Goal: Task Accomplishment & Management: Use online tool/utility

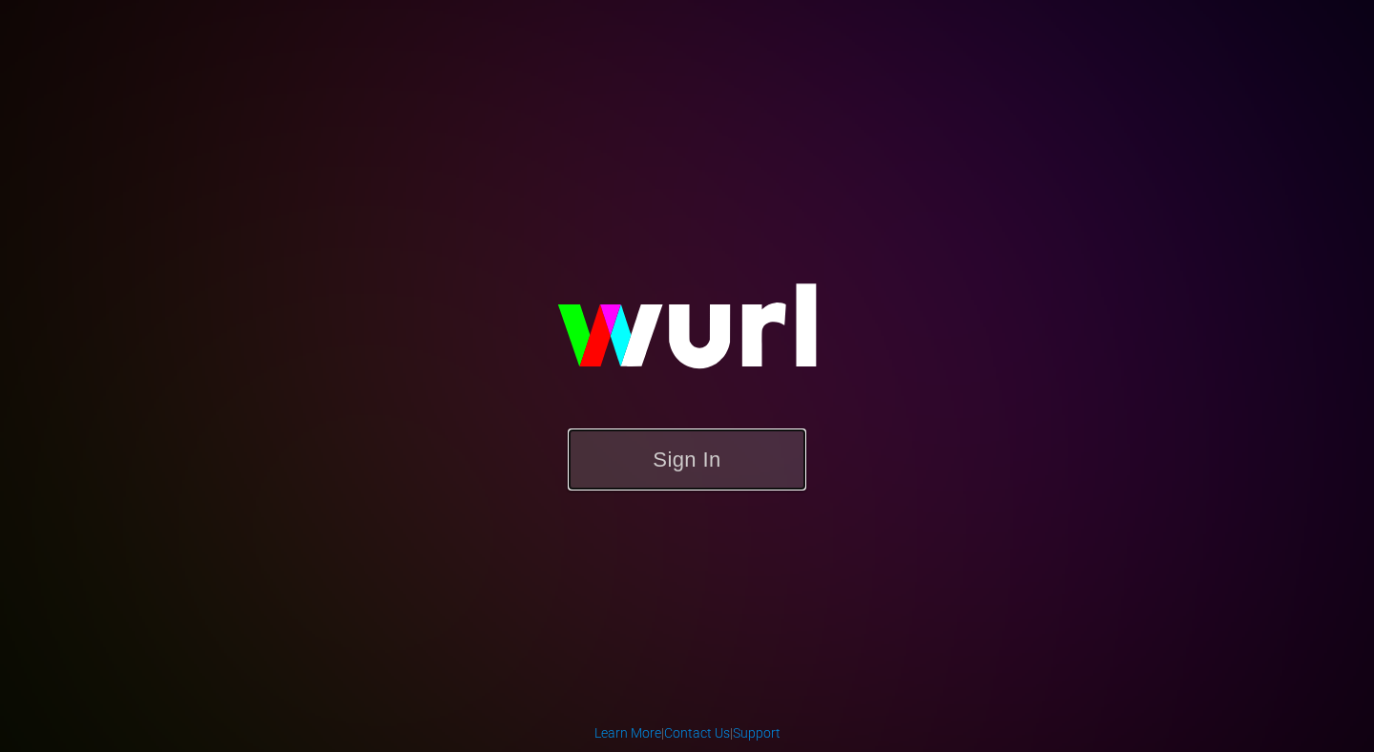
click at [725, 471] on button "Sign In" at bounding box center [687, 459] width 239 height 62
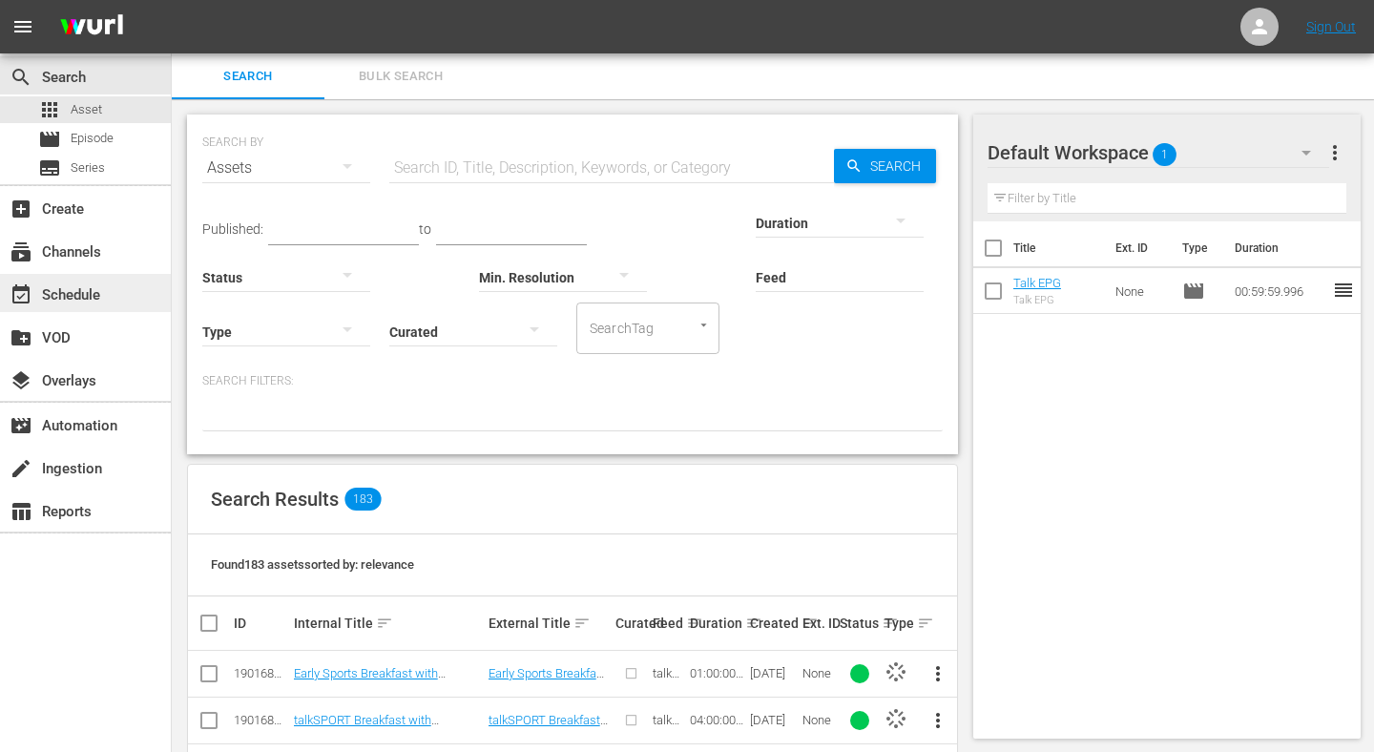
click at [86, 296] on div "event_available Schedule" at bounding box center [53, 291] width 107 height 17
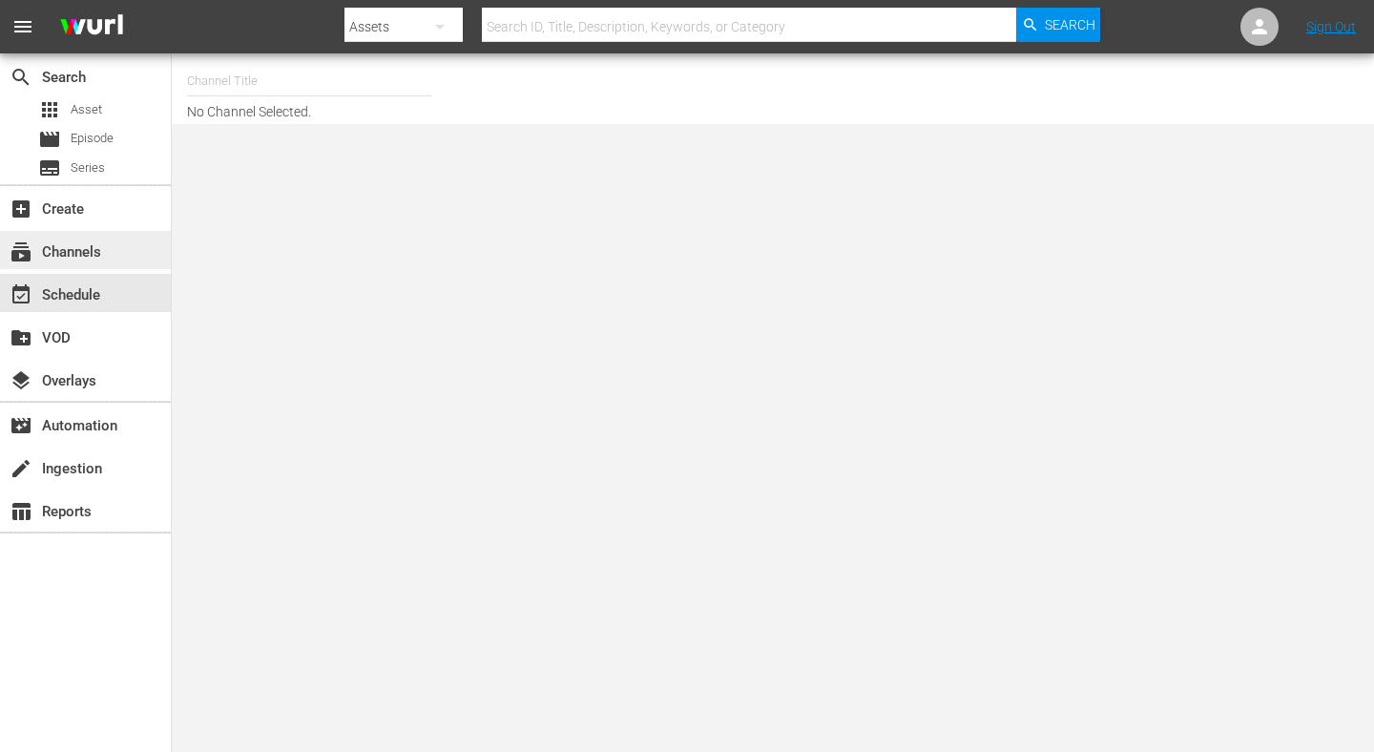
click at [73, 246] on div "subscriptions Channels" at bounding box center [53, 248] width 107 height 17
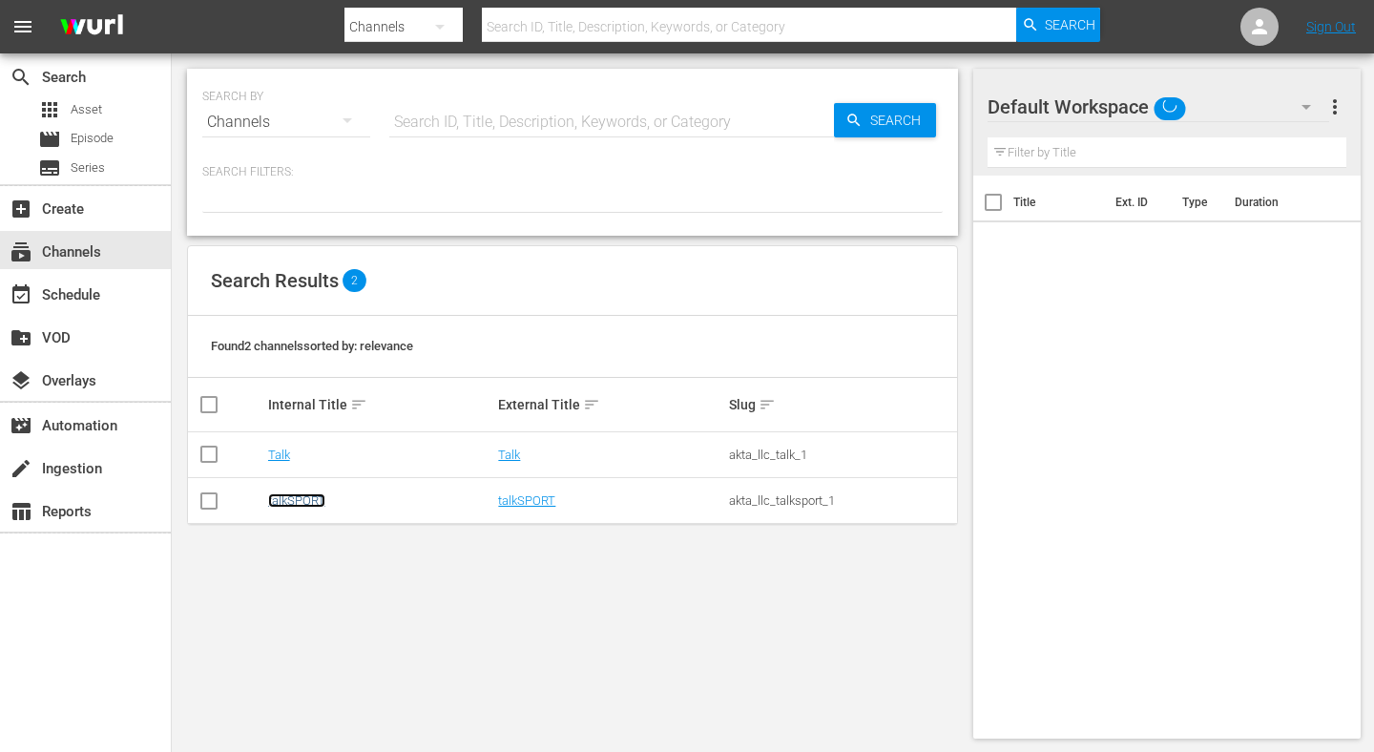
click at [301, 499] on link "talkSPORT" at bounding box center [296, 500] width 57 height 14
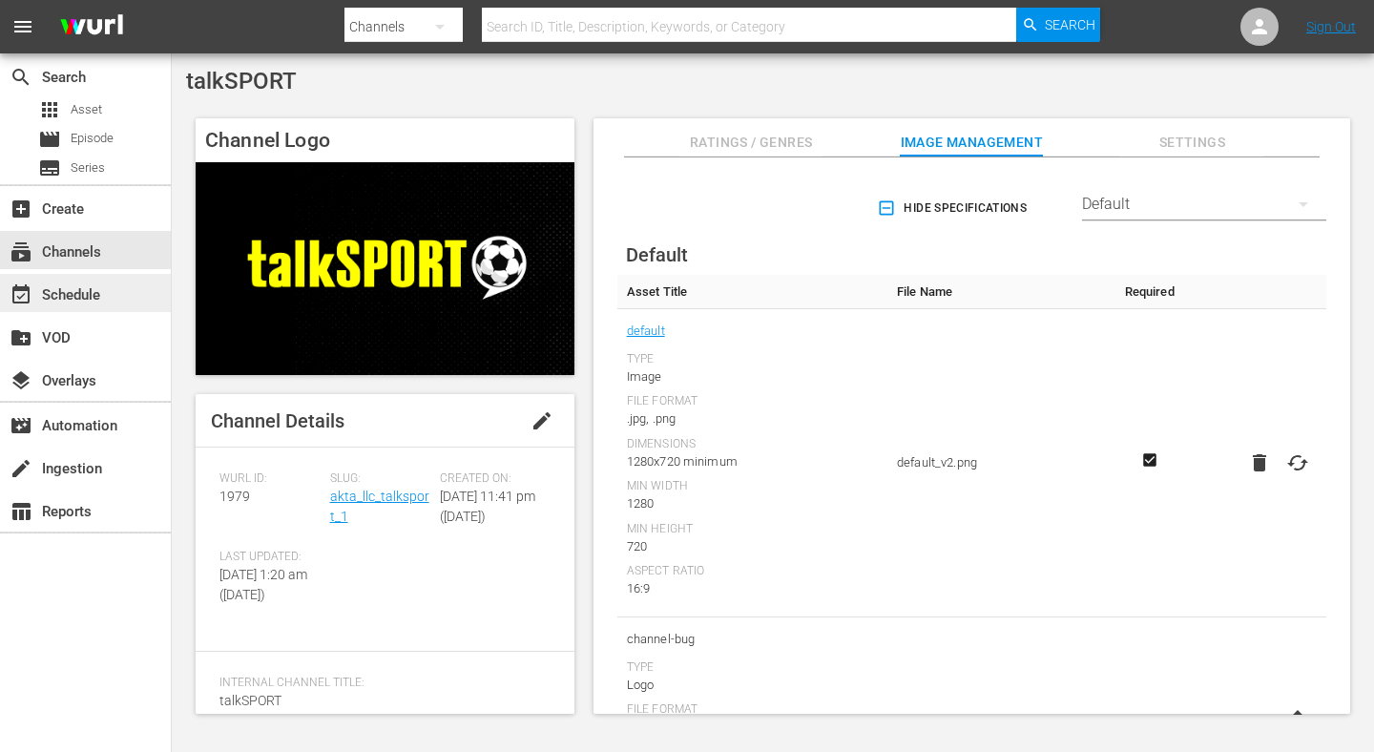
click at [112, 286] on div "event_available Schedule" at bounding box center [85, 293] width 171 height 38
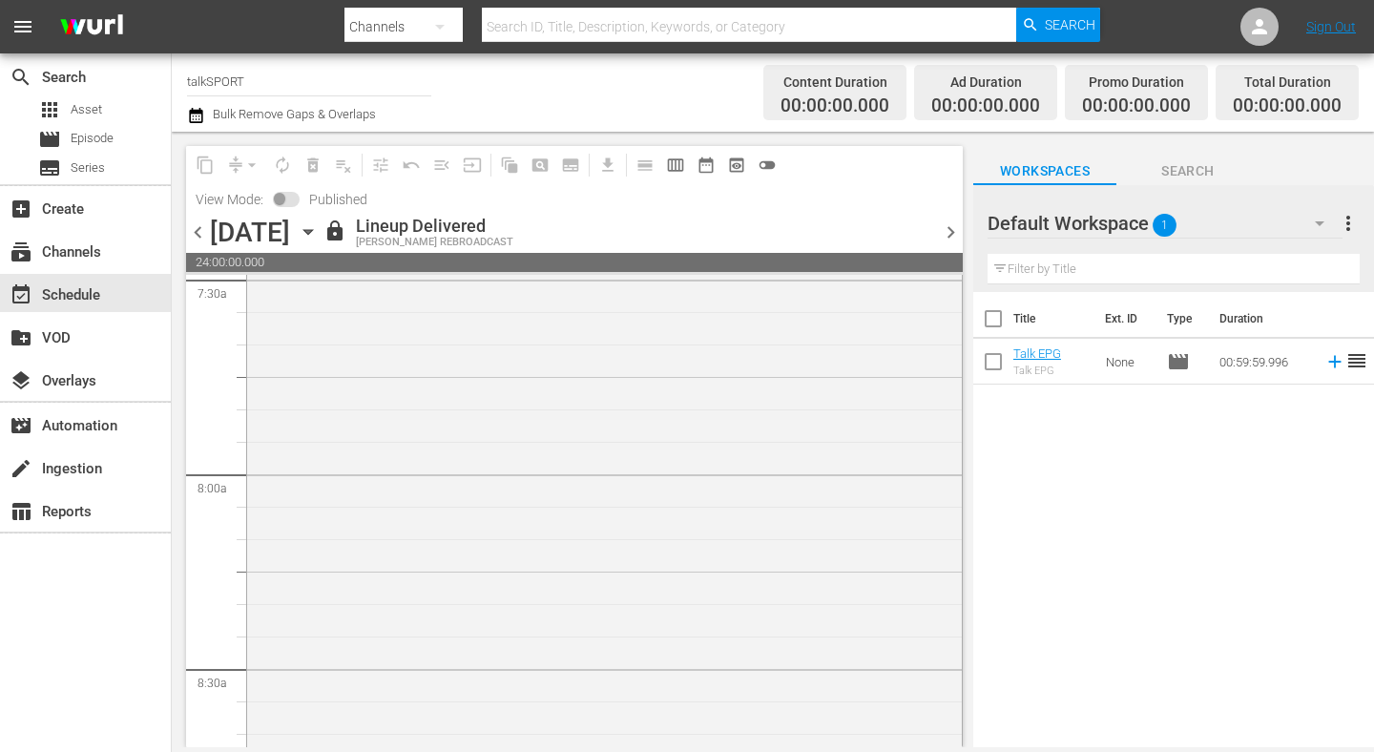
scroll to position [4224, 0]
click at [198, 238] on span "chevron_left" at bounding box center [198, 232] width 24 height 24
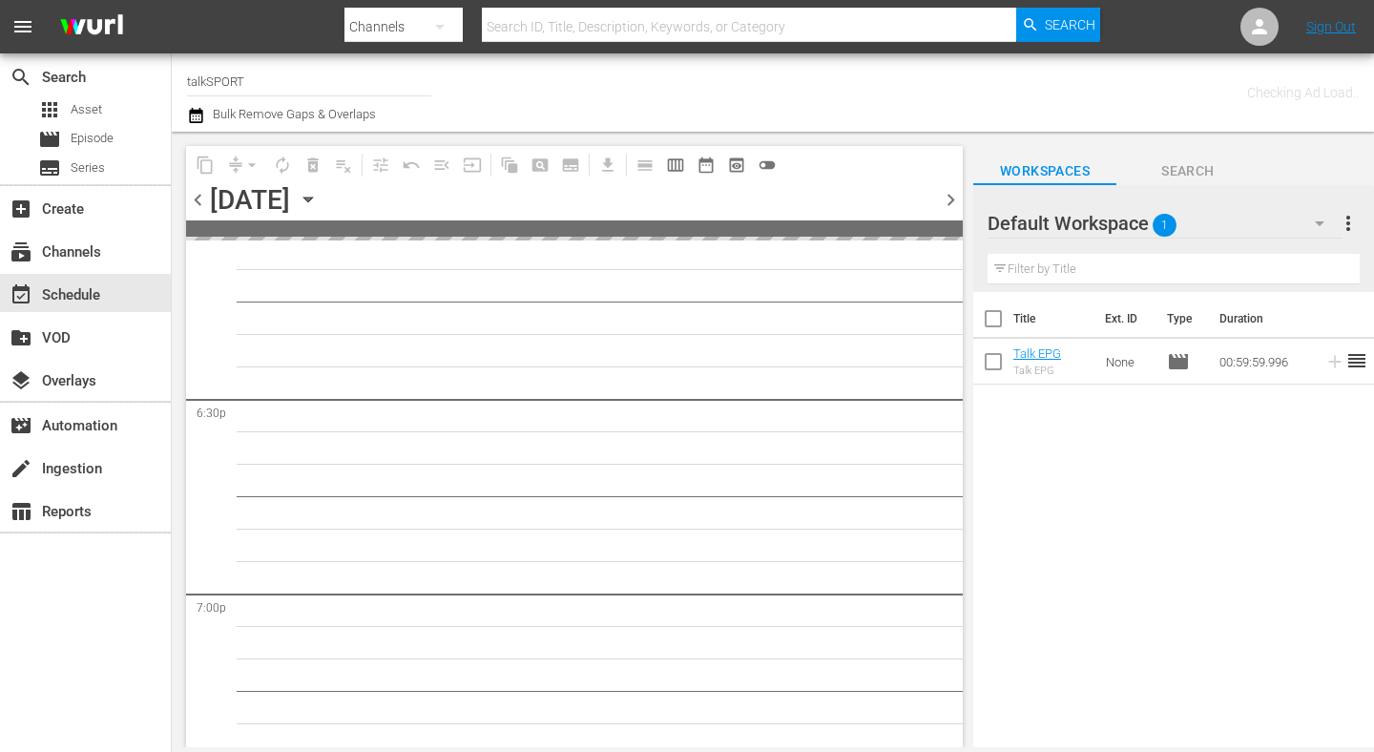
scroll to position [8129, 0]
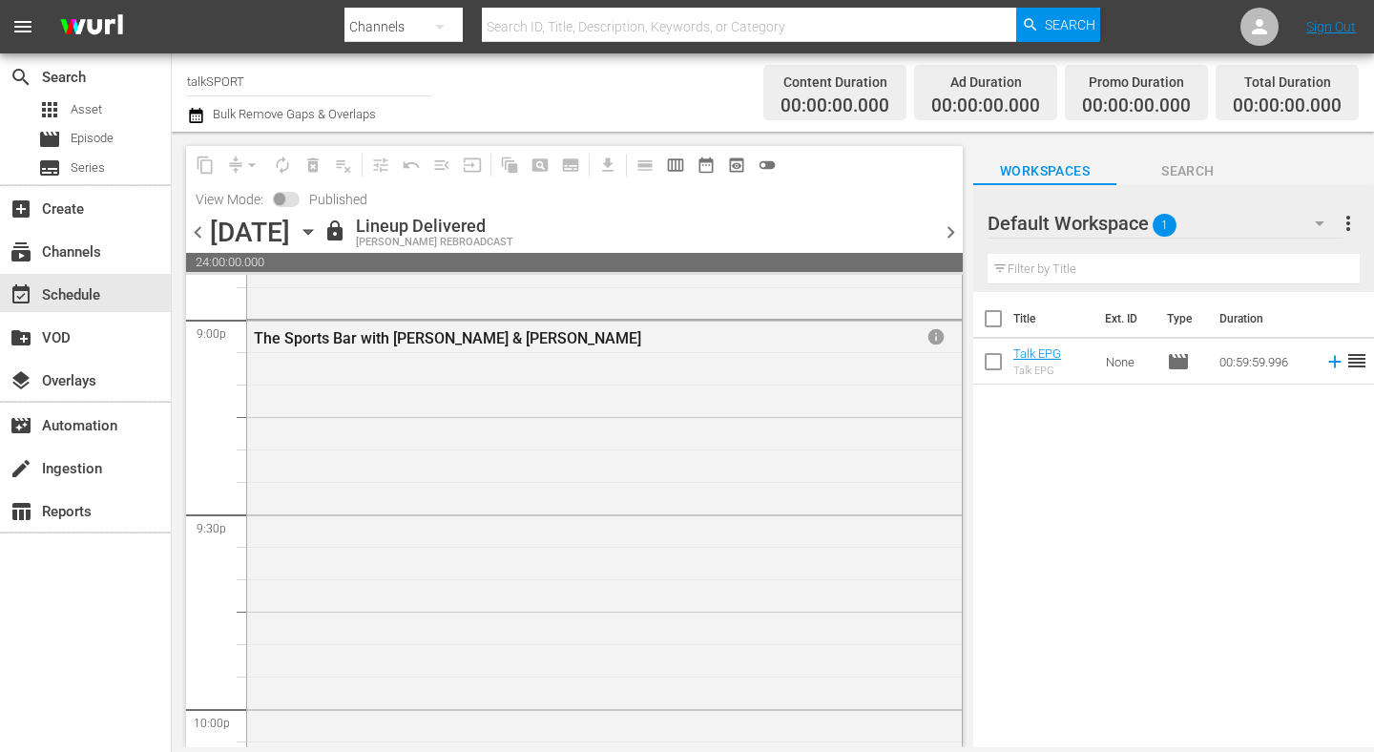
click at [197, 232] on span "chevron_left" at bounding box center [198, 232] width 24 height 24
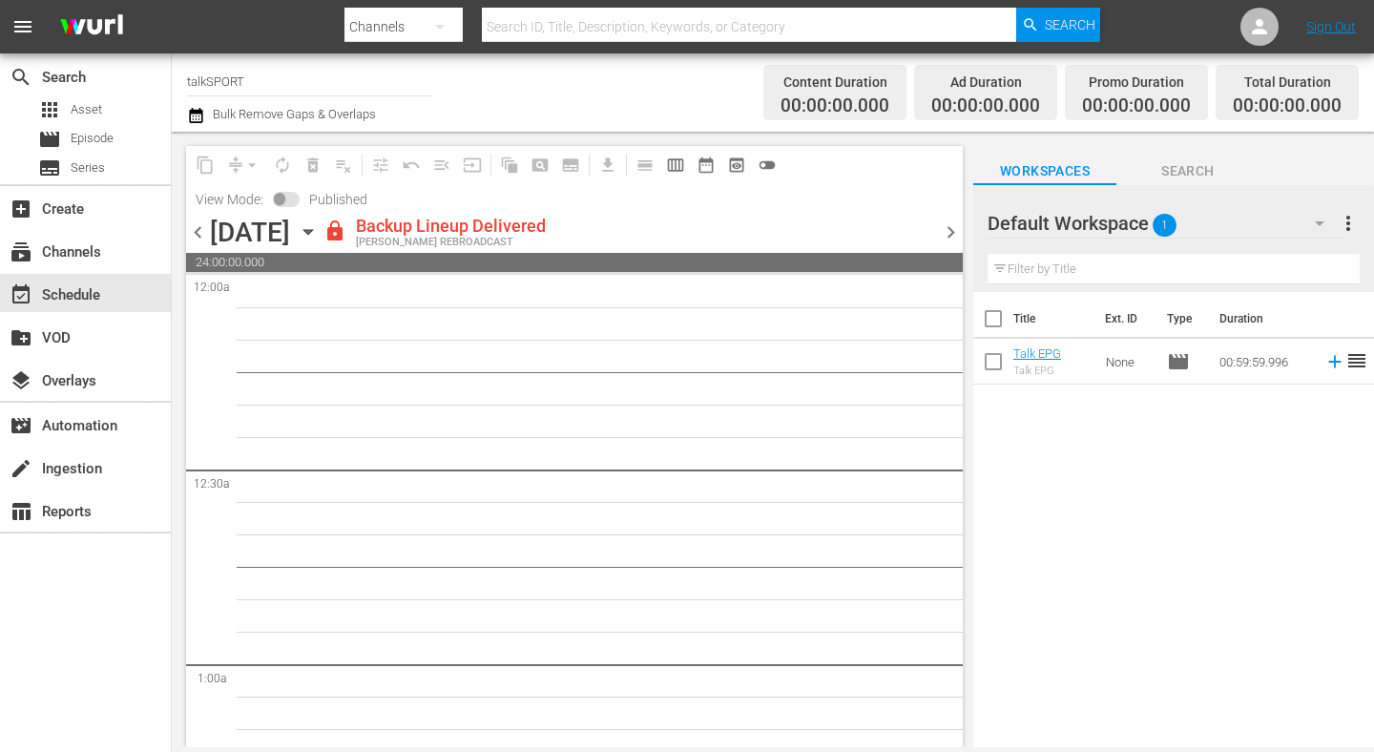
click at [196, 224] on span "chevron_left" at bounding box center [198, 232] width 24 height 24
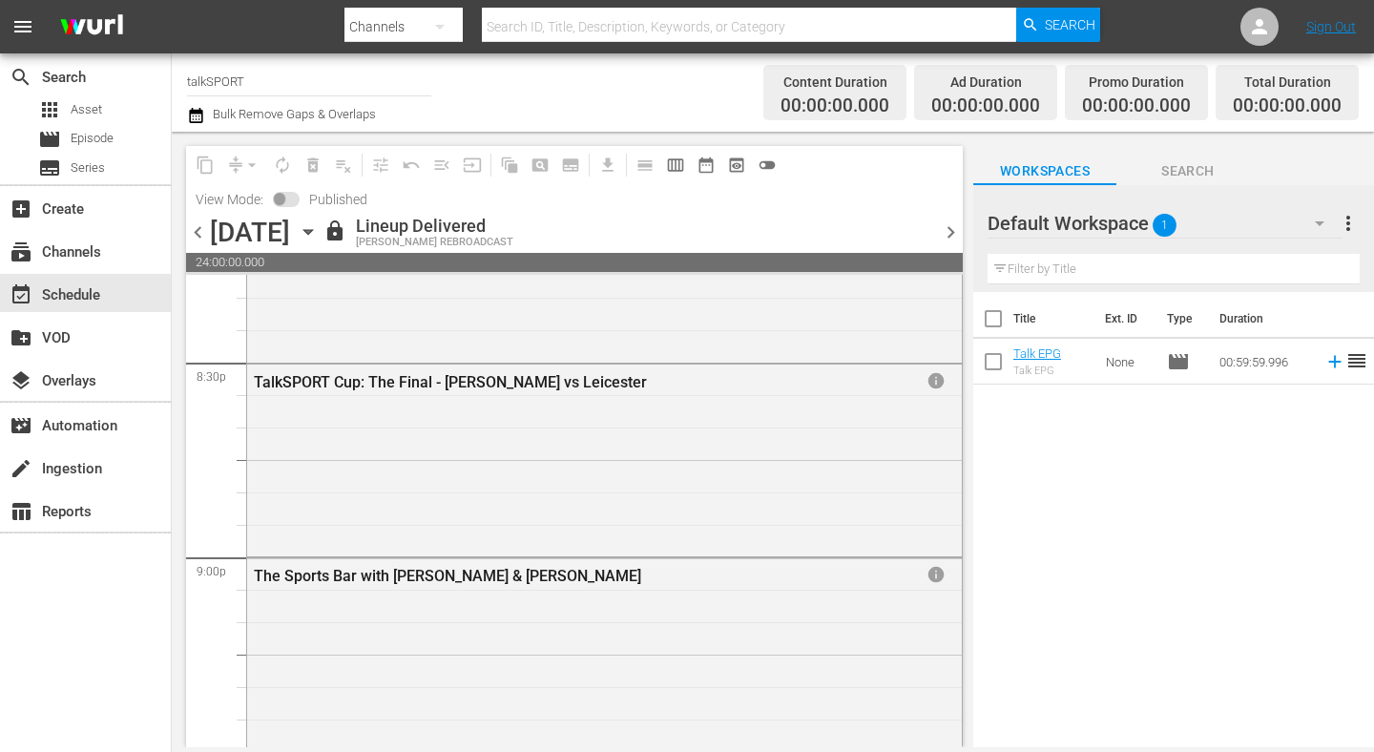
scroll to position [8870, 0]
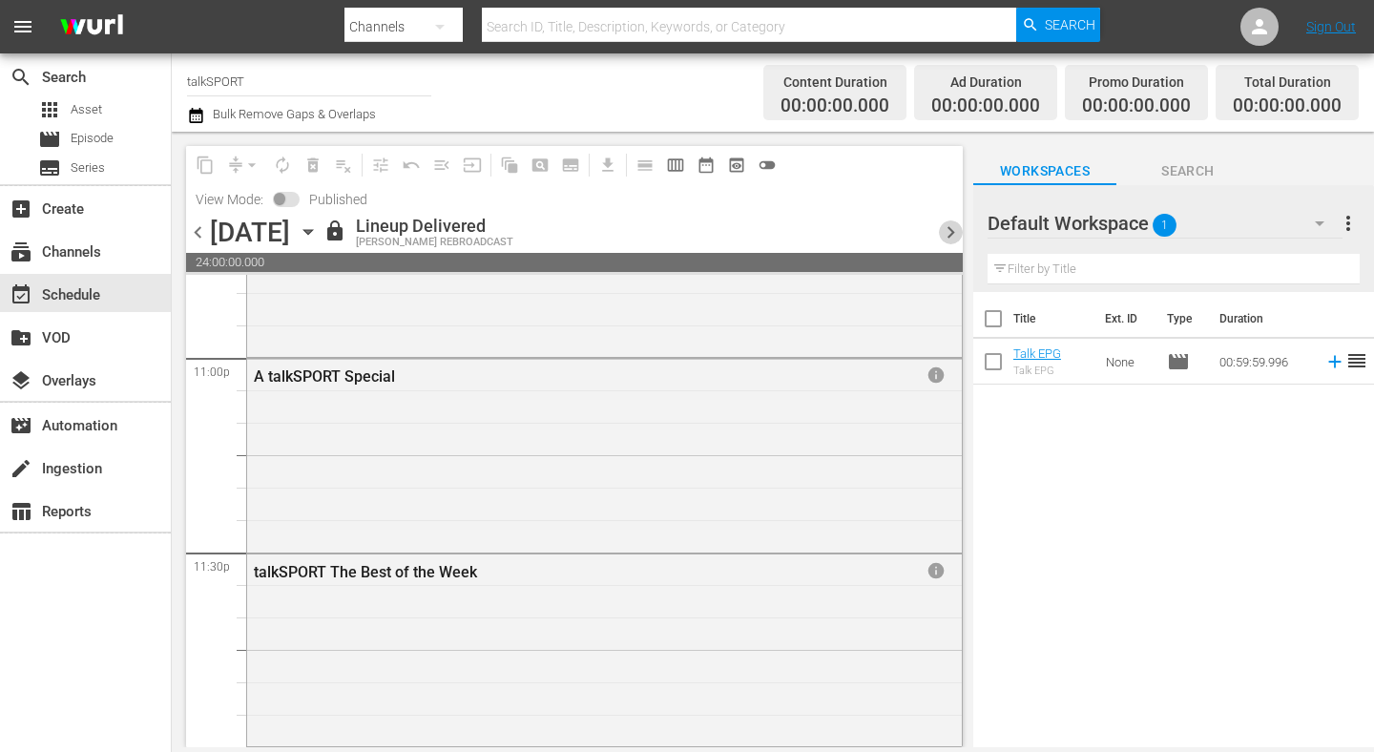
click at [946, 232] on span "chevron_right" at bounding box center [951, 232] width 24 height 24
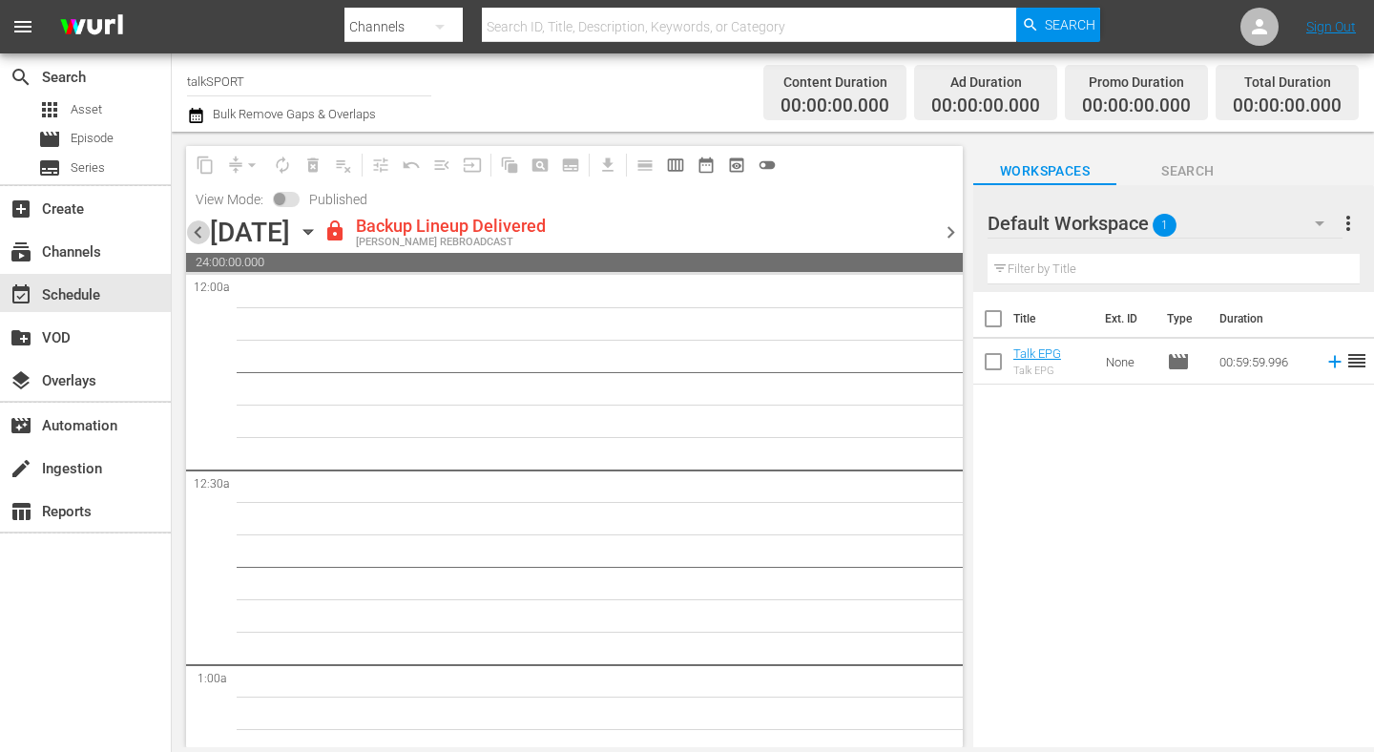
click at [196, 224] on span "chevron_left" at bounding box center [198, 232] width 24 height 24
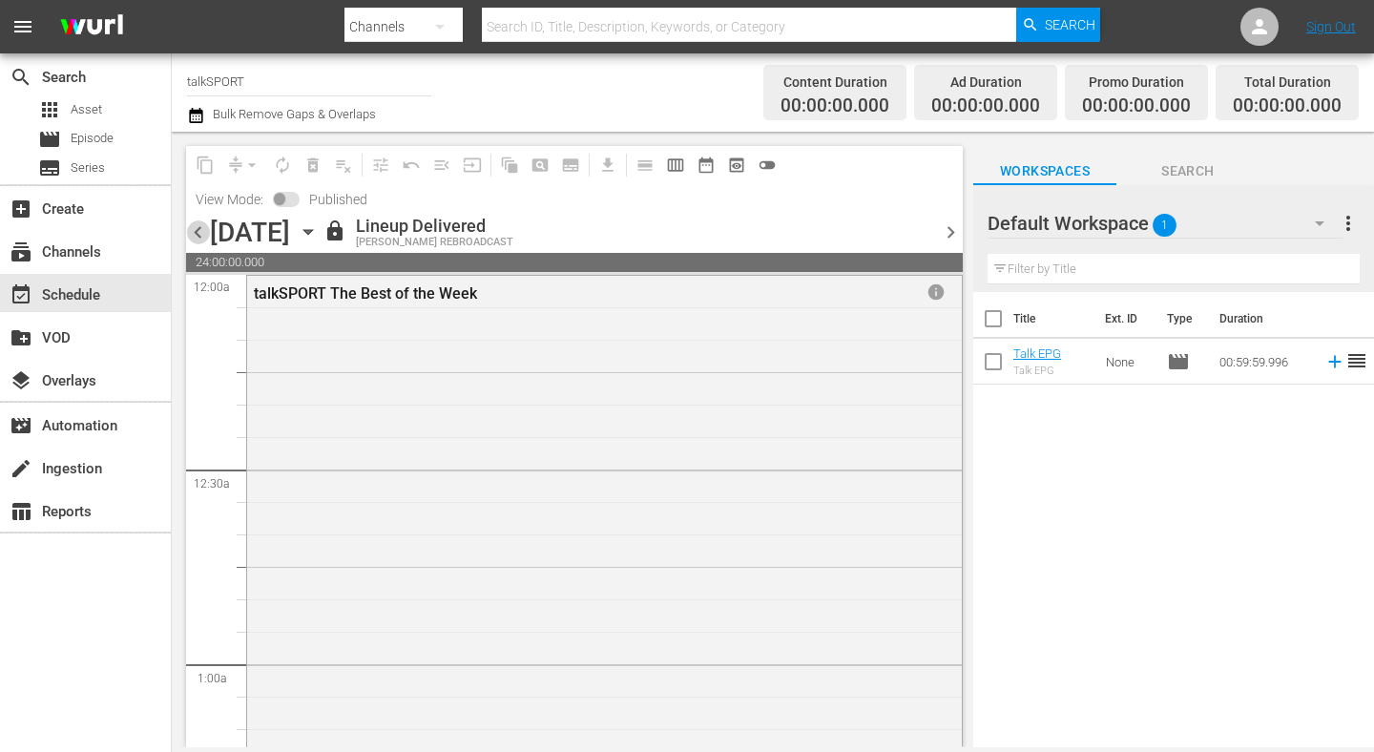
click at [195, 234] on span "chevron_left" at bounding box center [198, 232] width 24 height 24
click at [197, 229] on span "chevron_left" at bounding box center [198, 232] width 24 height 24
click at [954, 235] on span "chevron_right" at bounding box center [951, 232] width 24 height 24
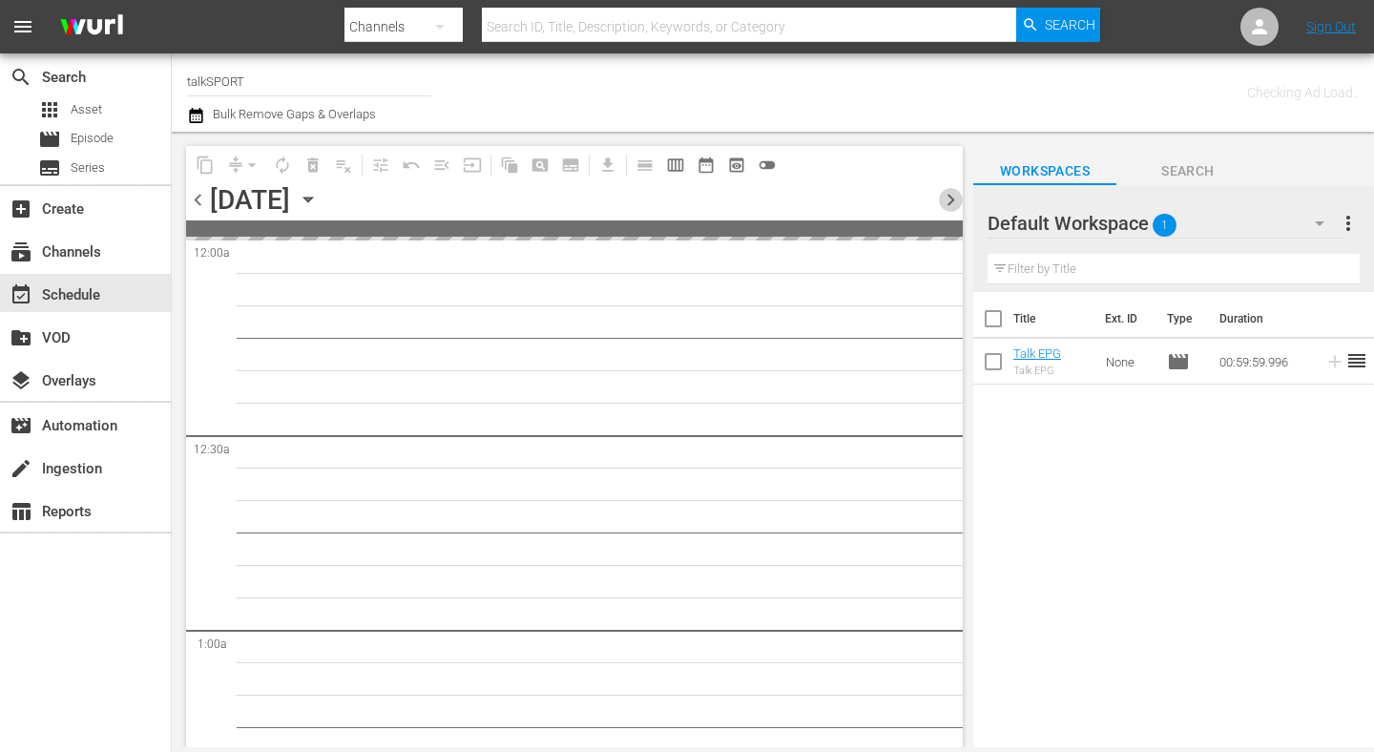
click at [948, 197] on span "chevron_right" at bounding box center [951, 200] width 24 height 24
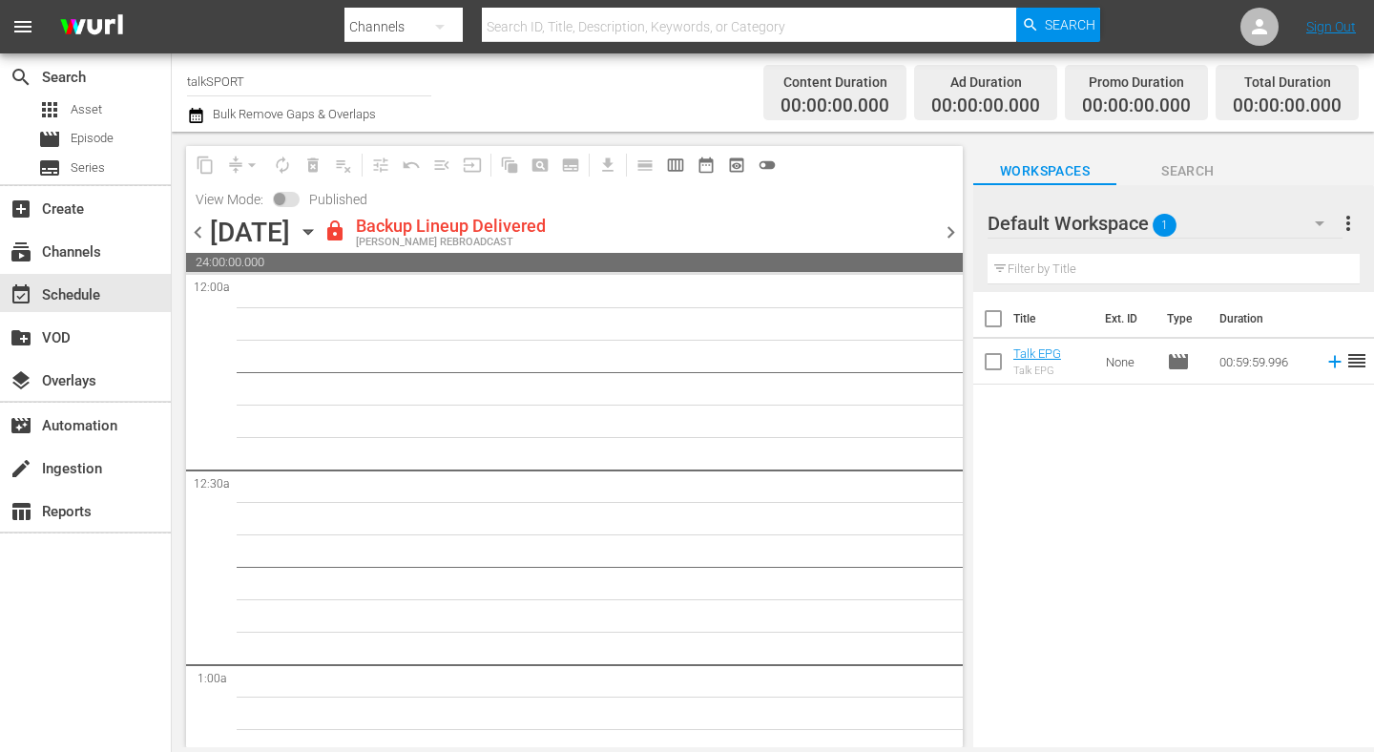
click at [843, 214] on div "content_copy compress arrow_drop_down autorenew_outlined delete_forever_outline…" at bounding box center [574, 181] width 777 height 70
click at [956, 238] on span "chevron_right" at bounding box center [951, 232] width 24 height 24
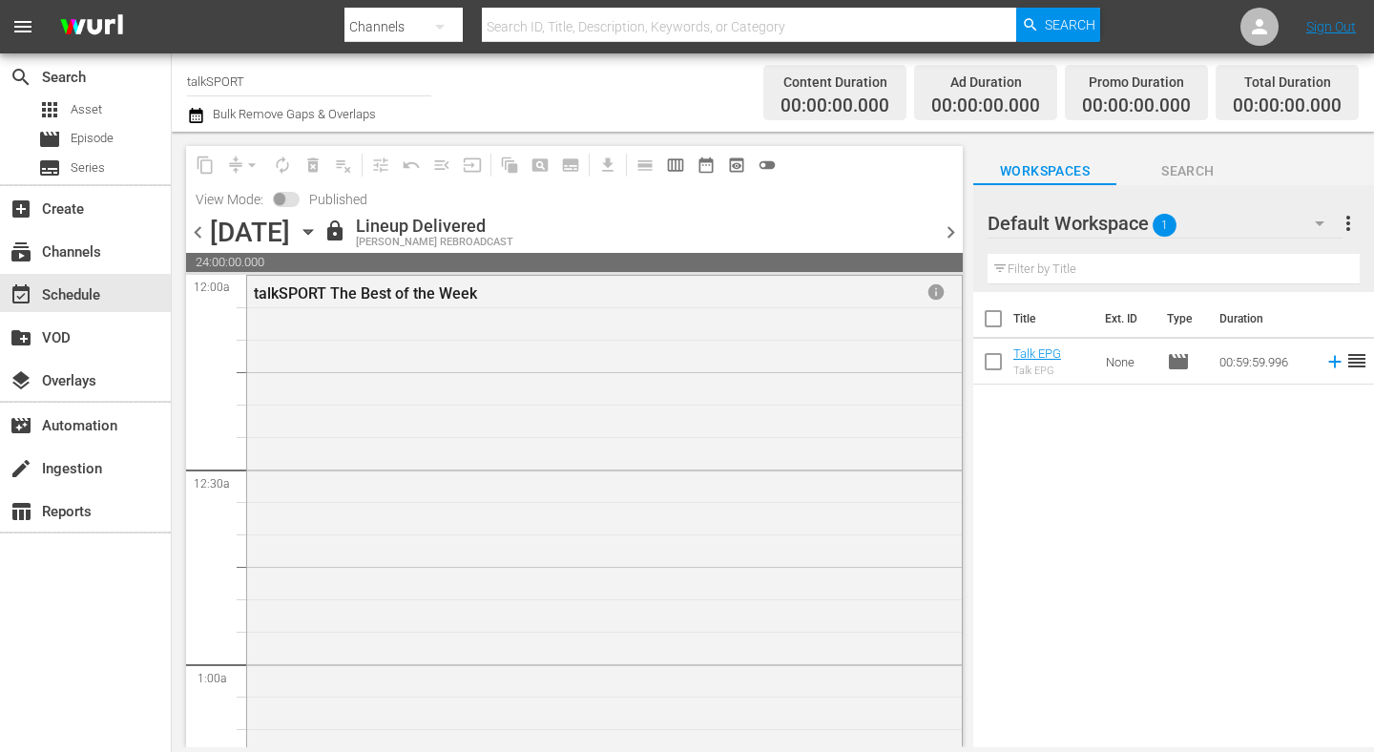
click at [944, 231] on span "chevron_right" at bounding box center [951, 232] width 24 height 24
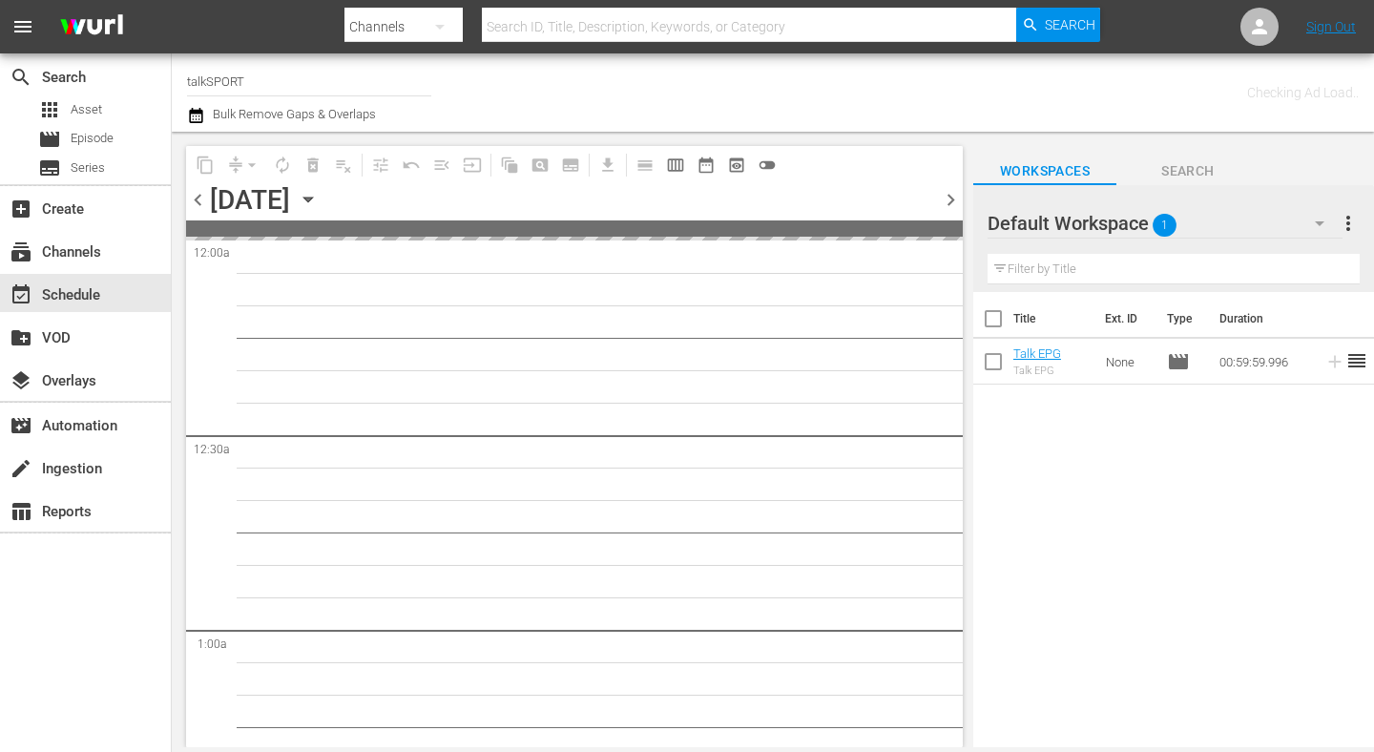
click at [197, 204] on span "chevron_left" at bounding box center [198, 200] width 24 height 24
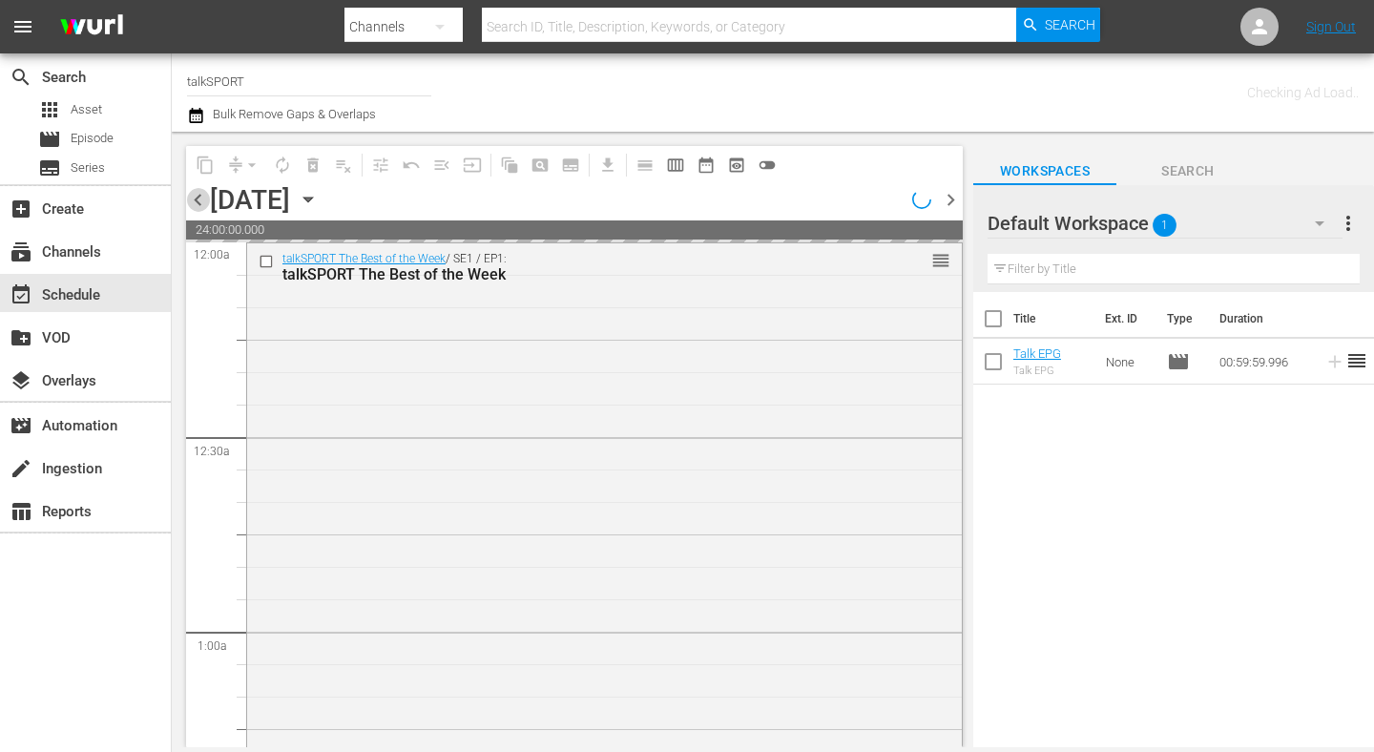
click at [197, 204] on span "chevron_left" at bounding box center [198, 200] width 24 height 24
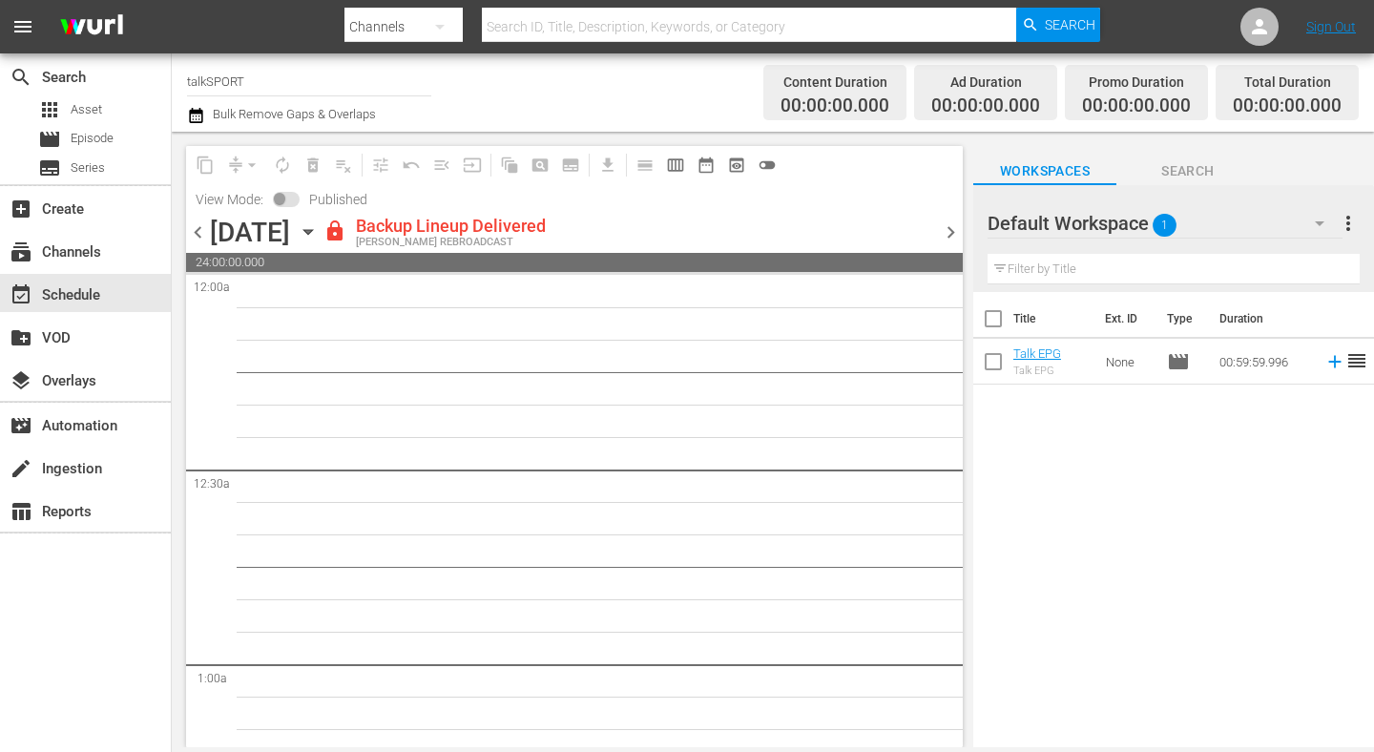
click at [872, 182] on div "content_copy compress arrow_drop_down autorenew_outlined delete_forever_outline…" at bounding box center [574, 181] width 777 height 70
click at [957, 231] on span "chevron_right" at bounding box center [951, 232] width 24 height 24
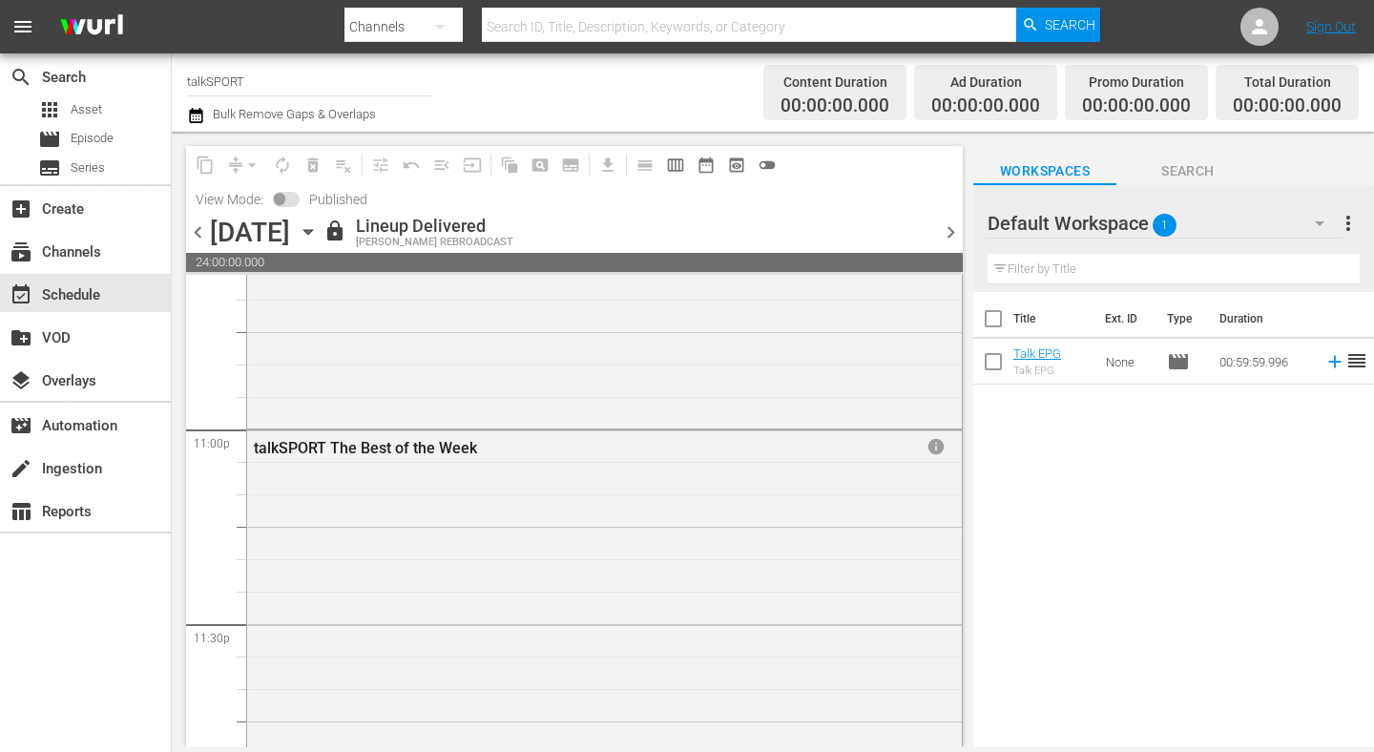
scroll to position [8870, 0]
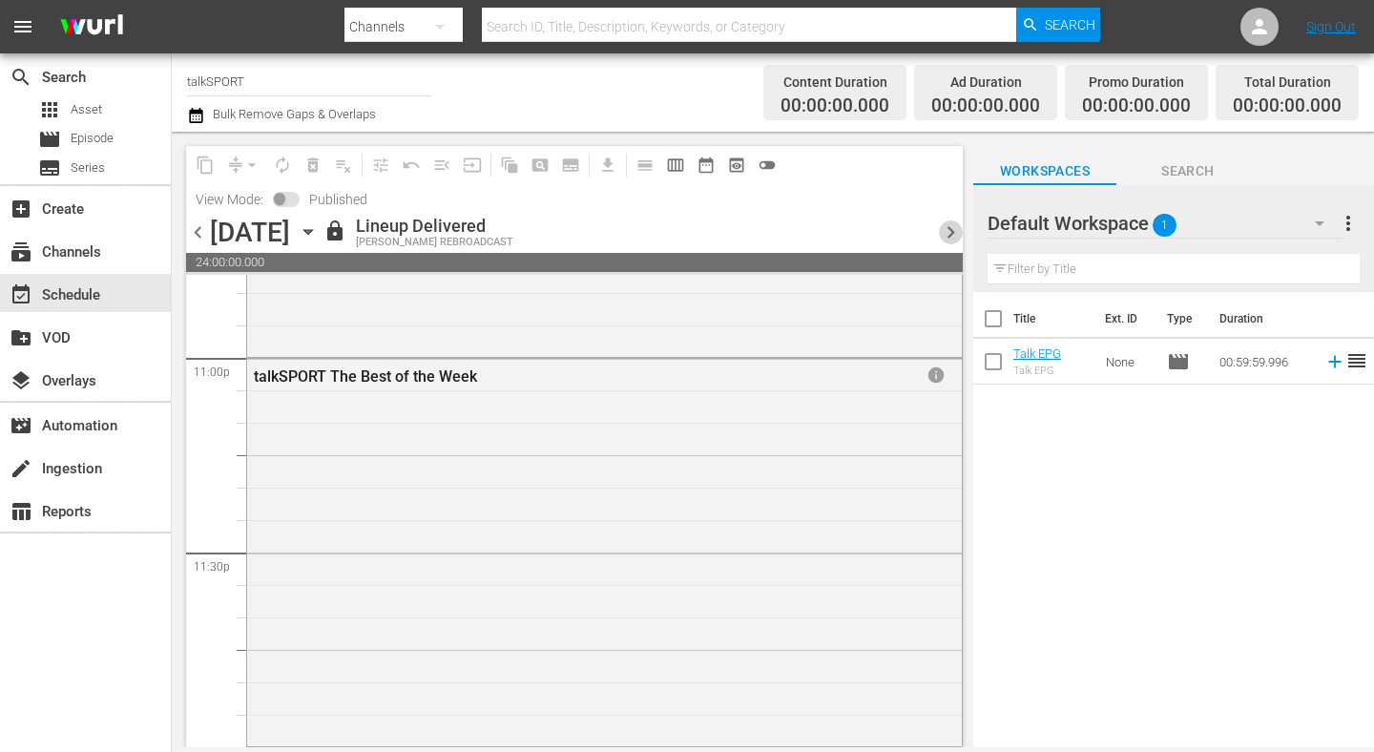
click at [950, 232] on span "chevron_right" at bounding box center [951, 232] width 24 height 24
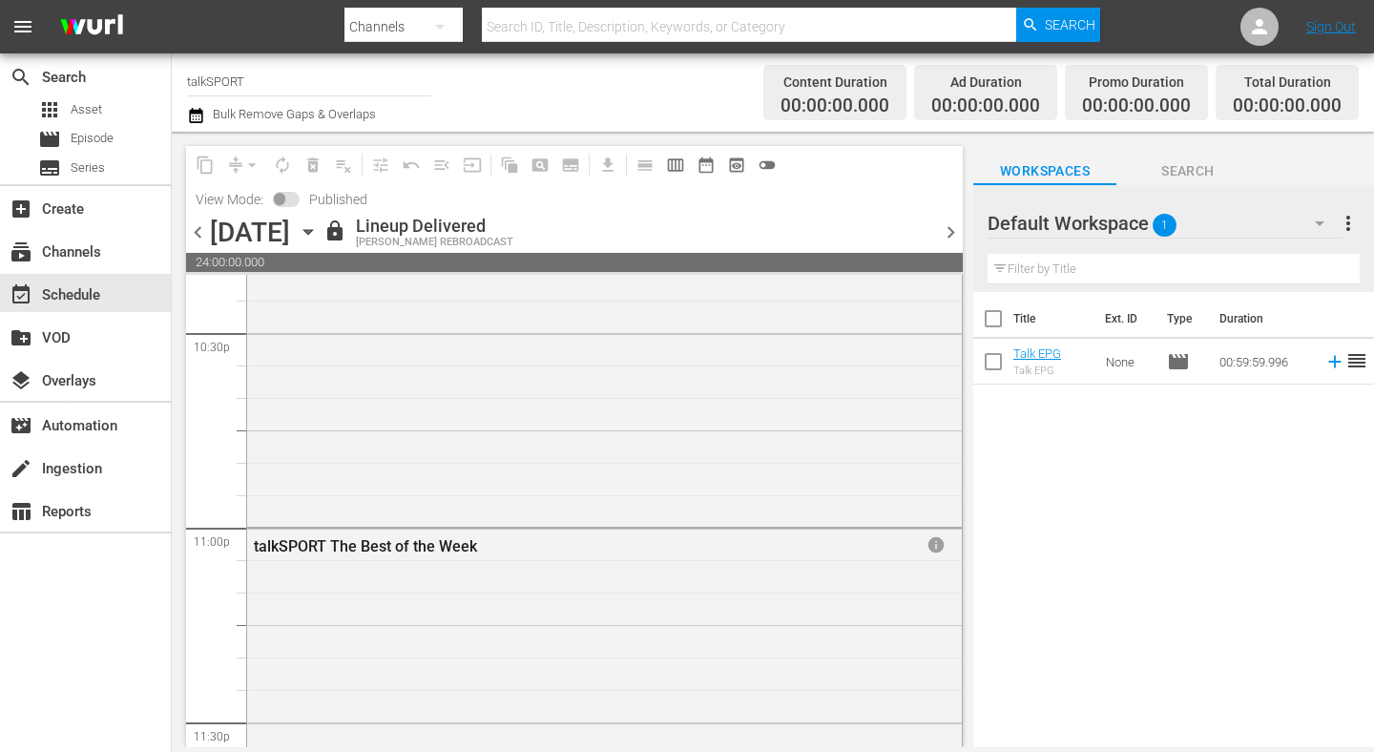
scroll to position [8870, 0]
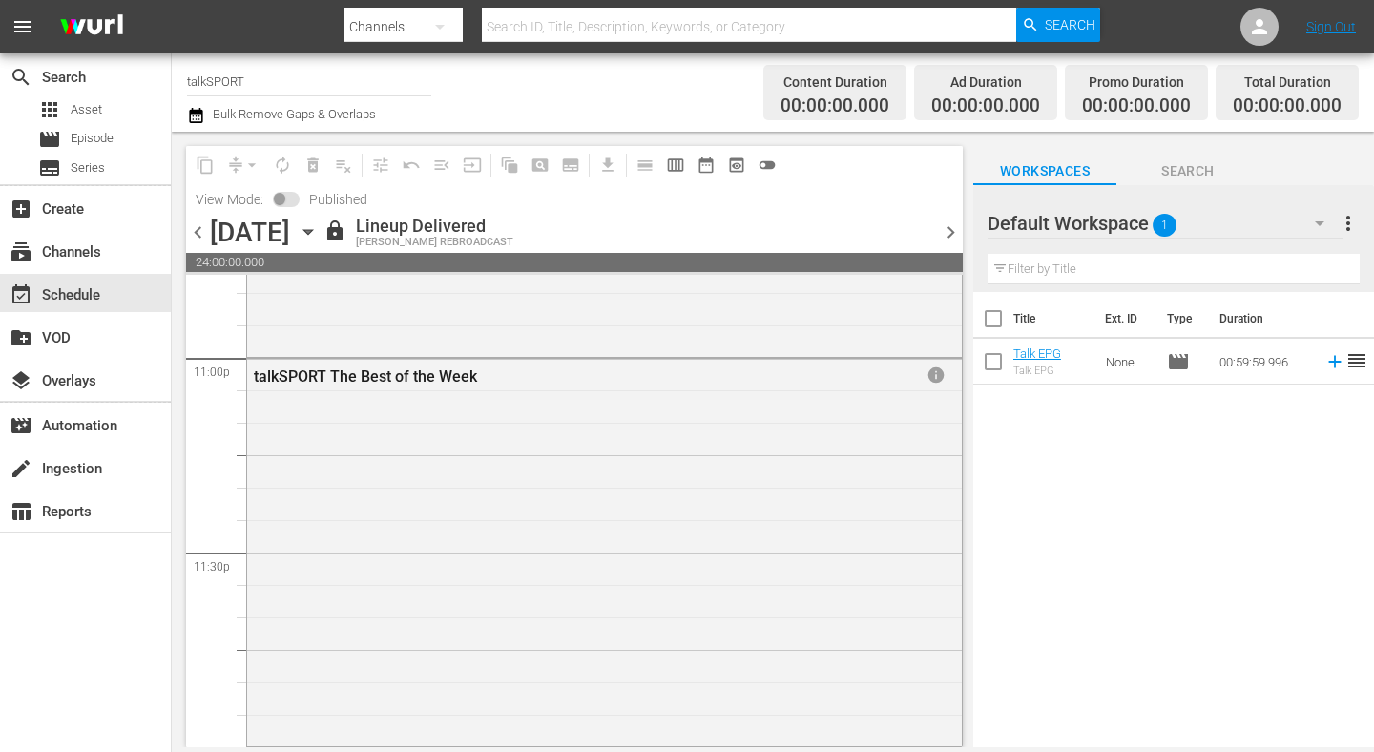
click at [951, 229] on span "chevron_right" at bounding box center [951, 232] width 24 height 24
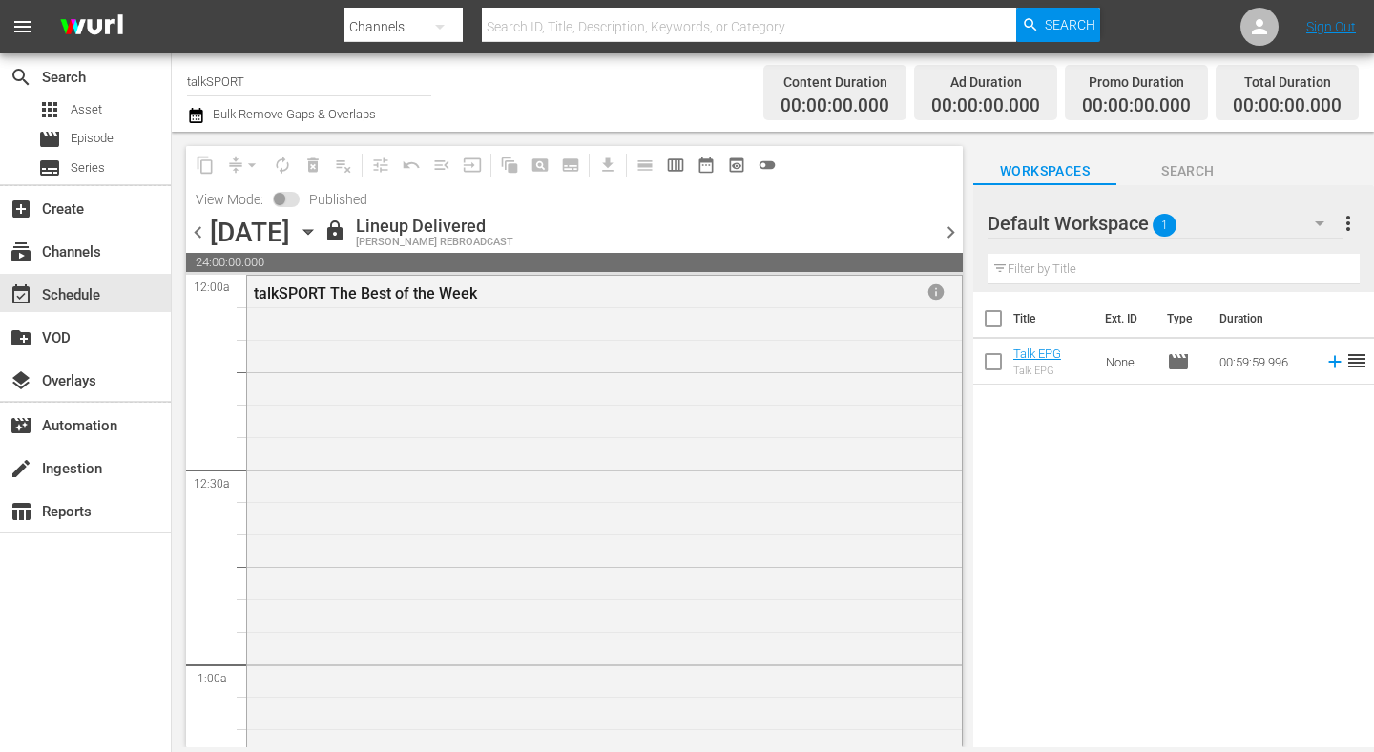
click at [940, 232] on span "chevron_right" at bounding box center [951, 232] width 24 height 24
click at [211, 232] on div "[DATE]" at bounding box center [250, 232] width 80 height 31
click at [197, 231] on span "chevron_left" at bounding box center [198, 232] width 24 height 24
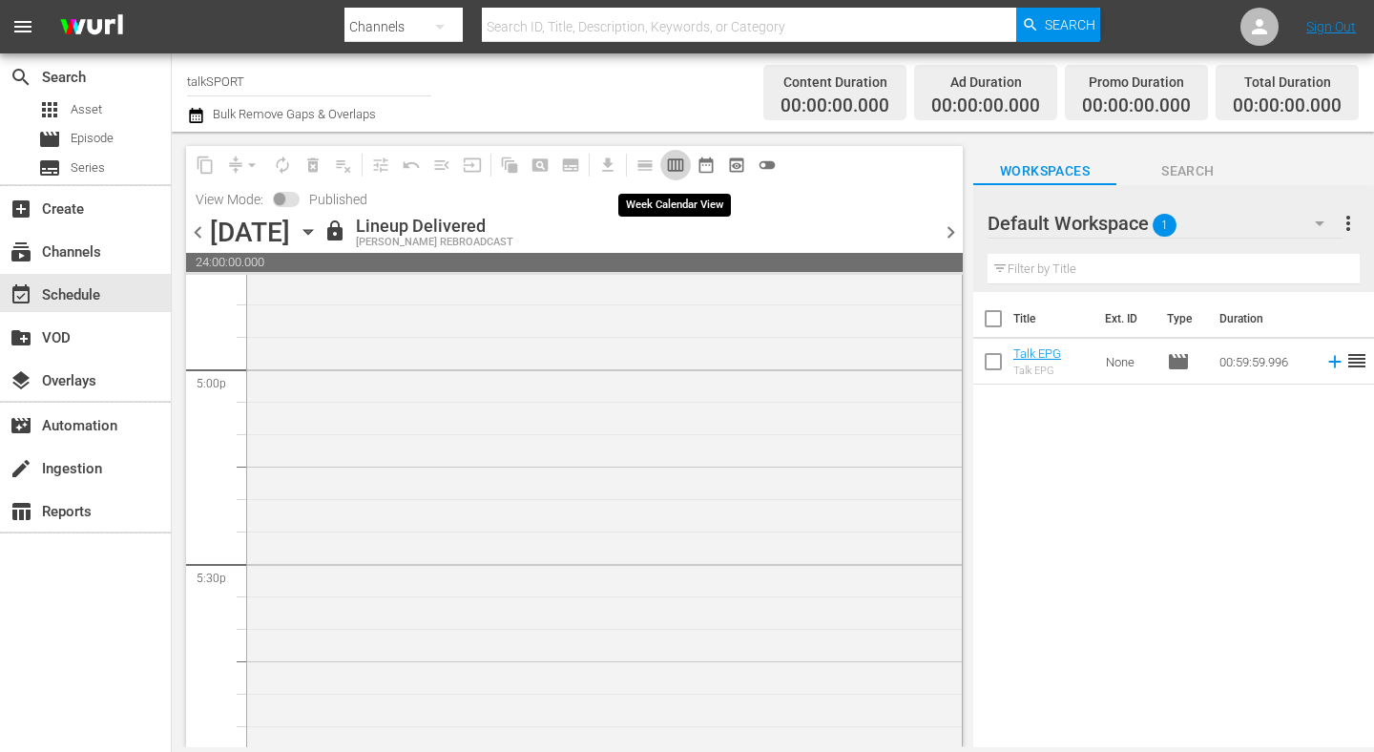
click at [675, 170] on span "calendar_view_week_outlined" at bounding box center [675, 165] width 19 height 19
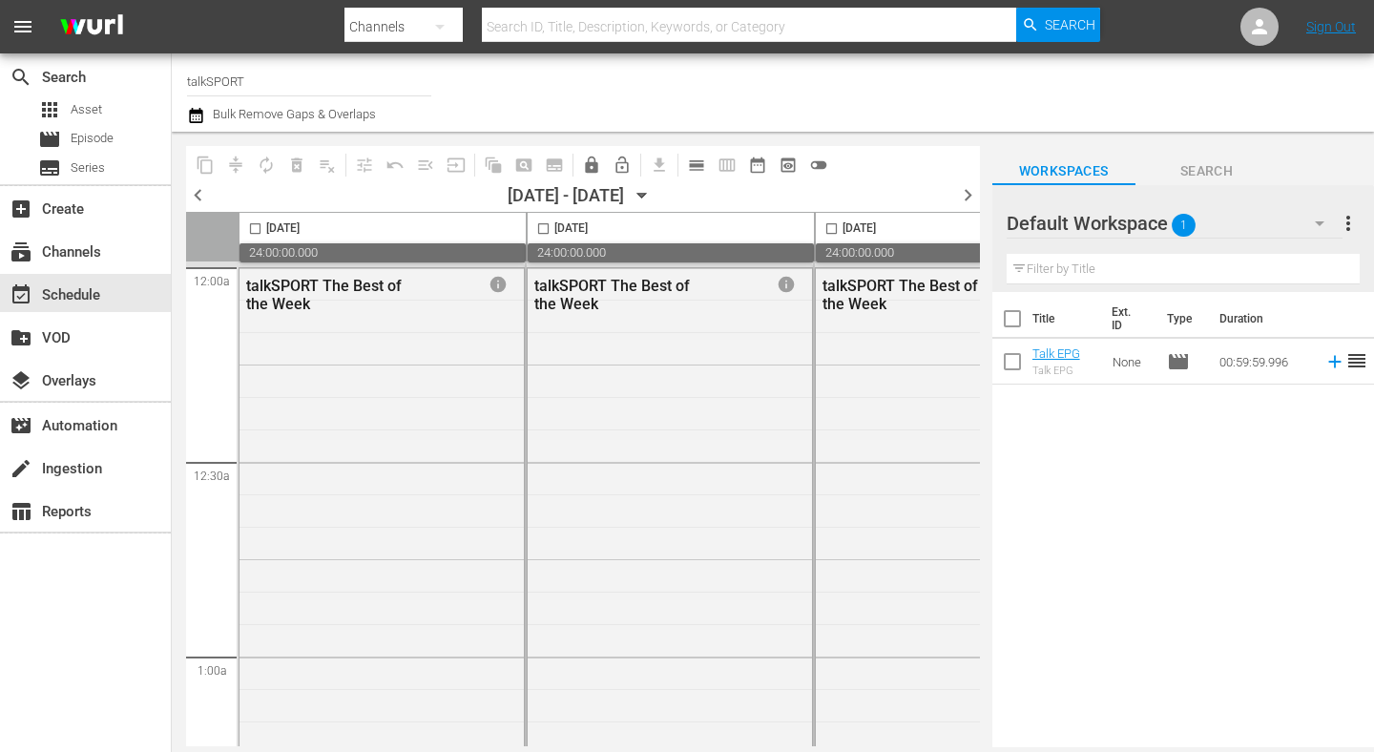
click at [202, 193] on span "chevron_left" at bounding box center [198, 195] width 24 height 24
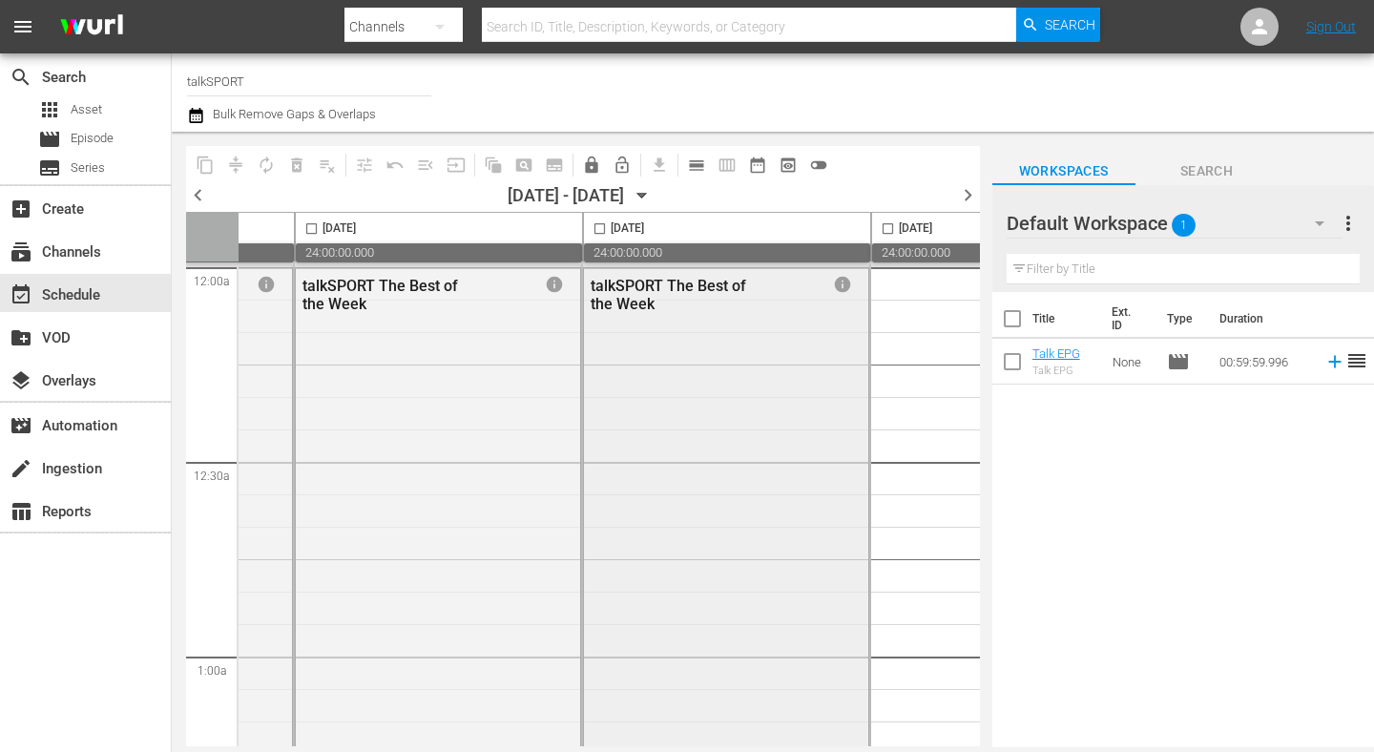
scroll to position [0, 487]
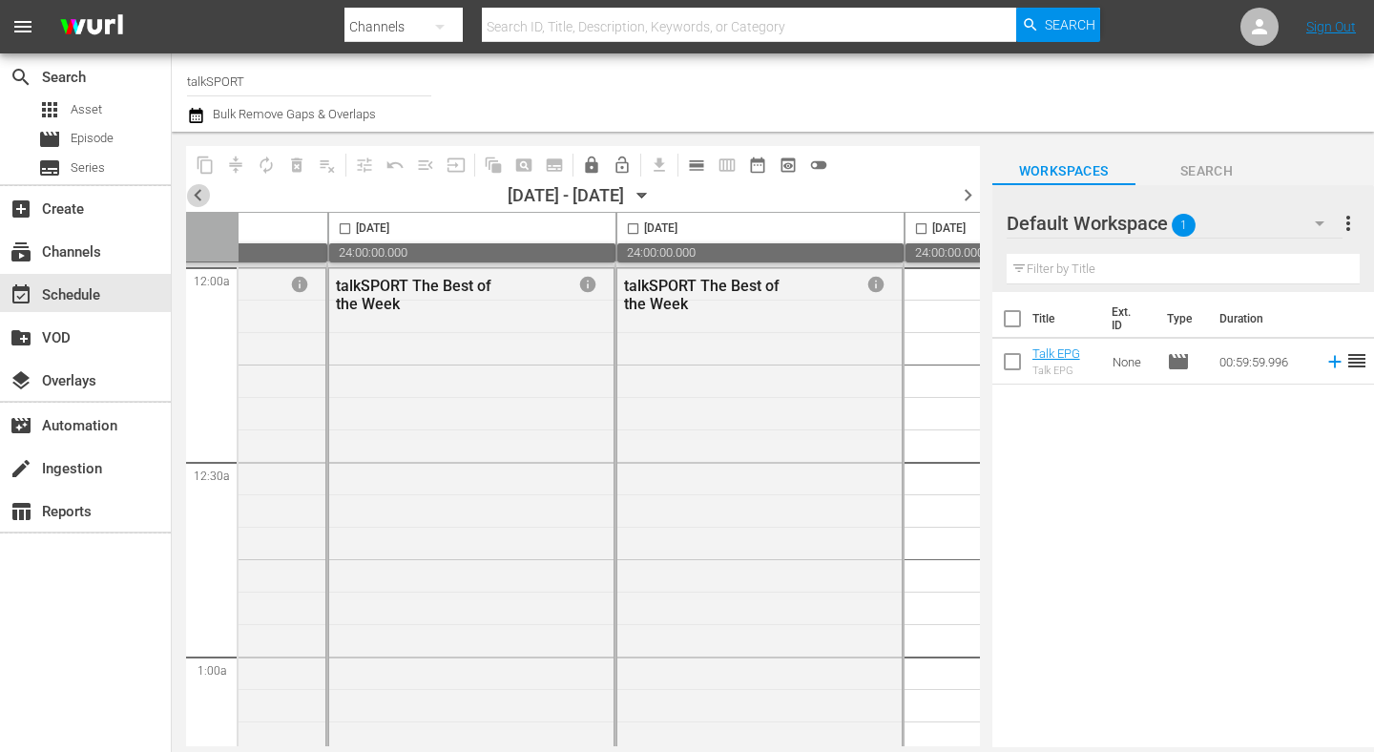
click at [195, 198] on span "chevron_left" at bounding box center [198, 195] width 24 height 24
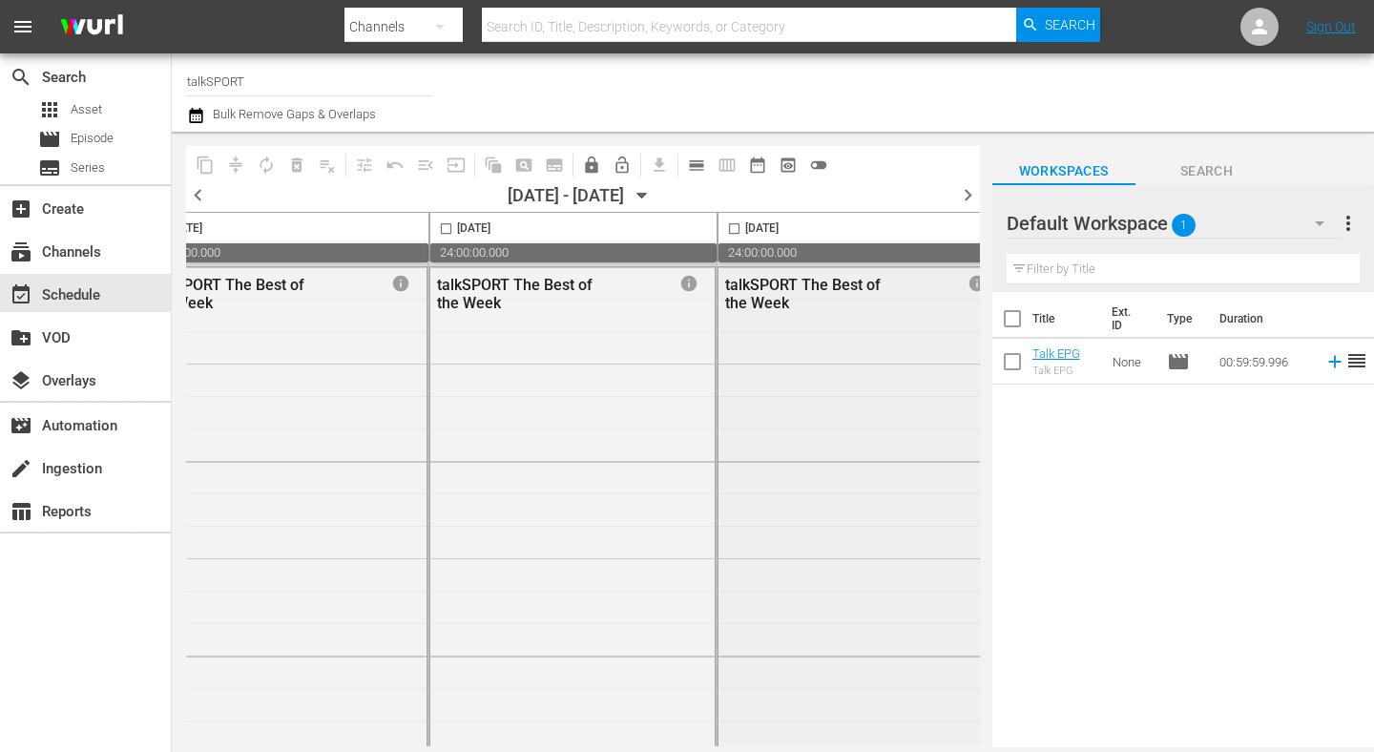
scroll to position [1, 1283]
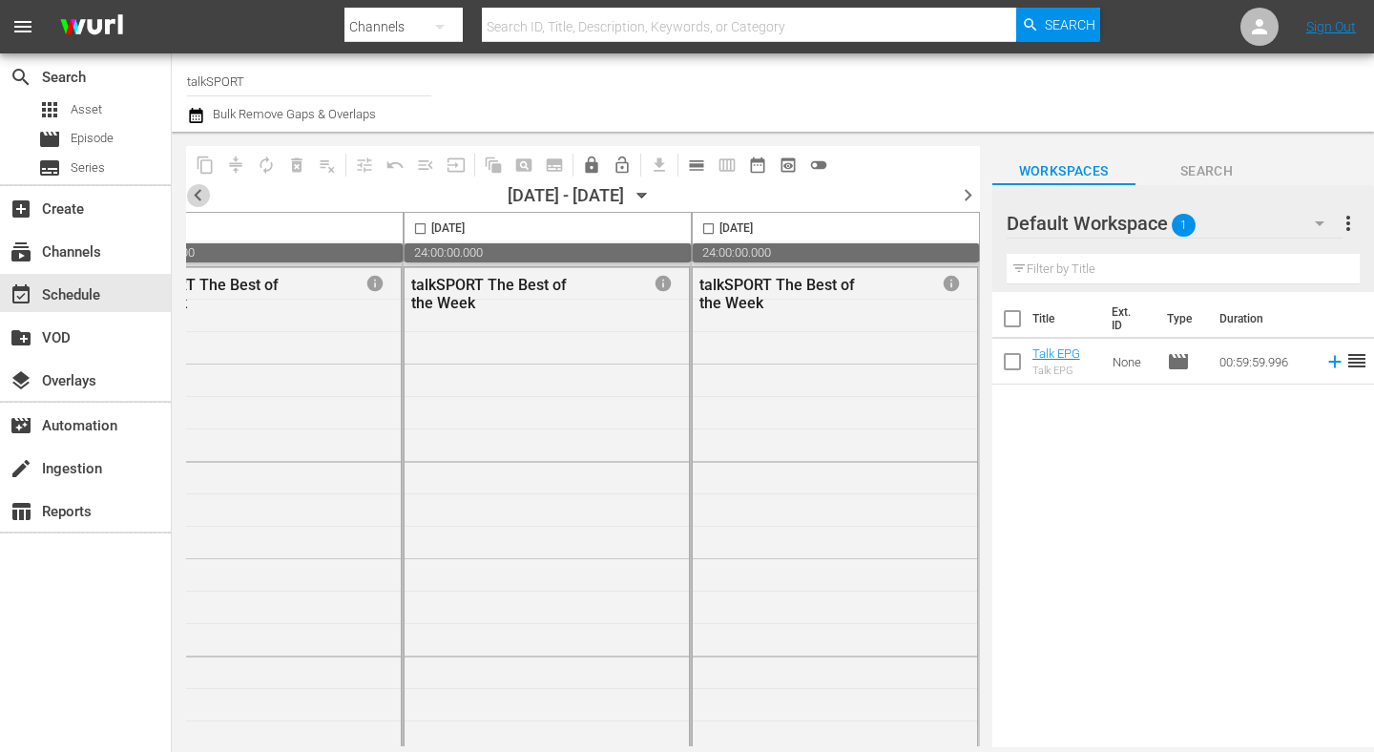
click at [204, 196] on span "chevron_left" at bounding box center [198, 195] width 24 height 24
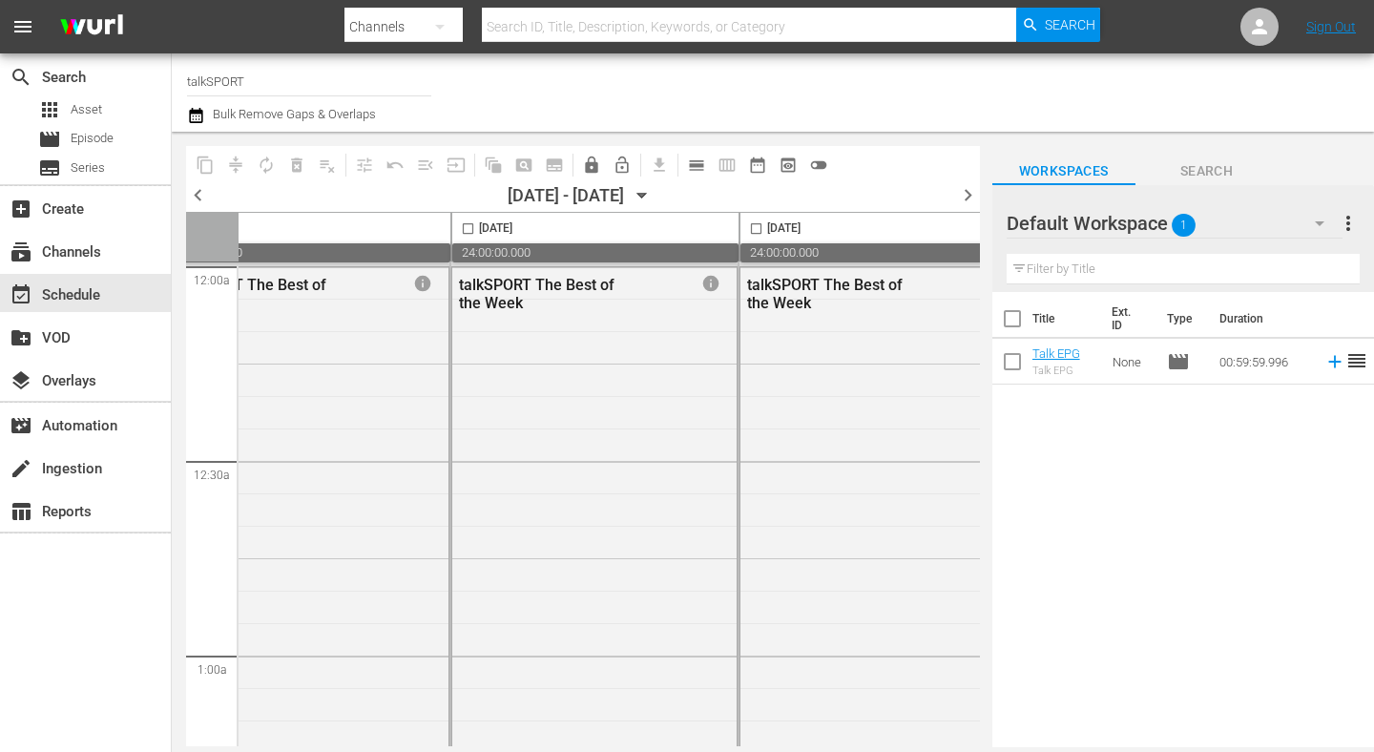
scroll to position [1, 0]
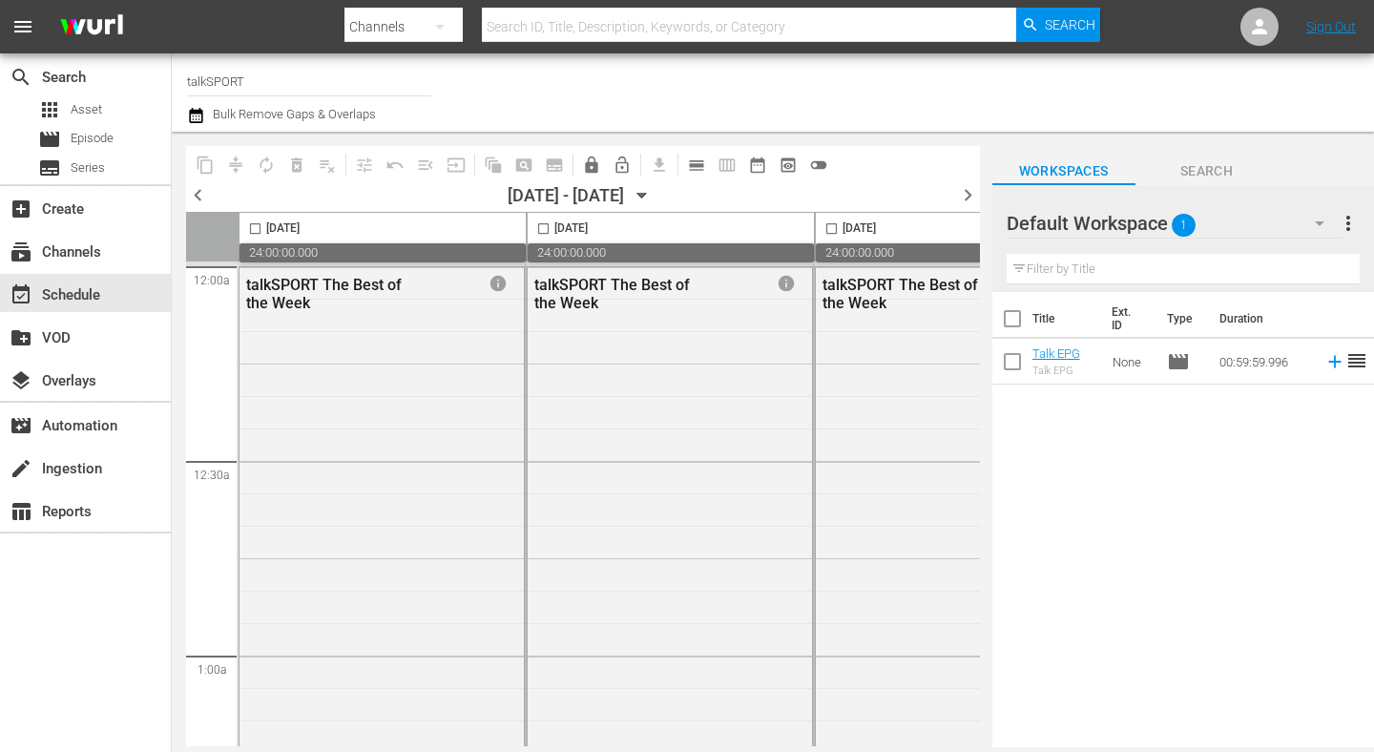
click at [193, 192] on span "chevron_left" at bounding box center [198, 195] width 24 height 24
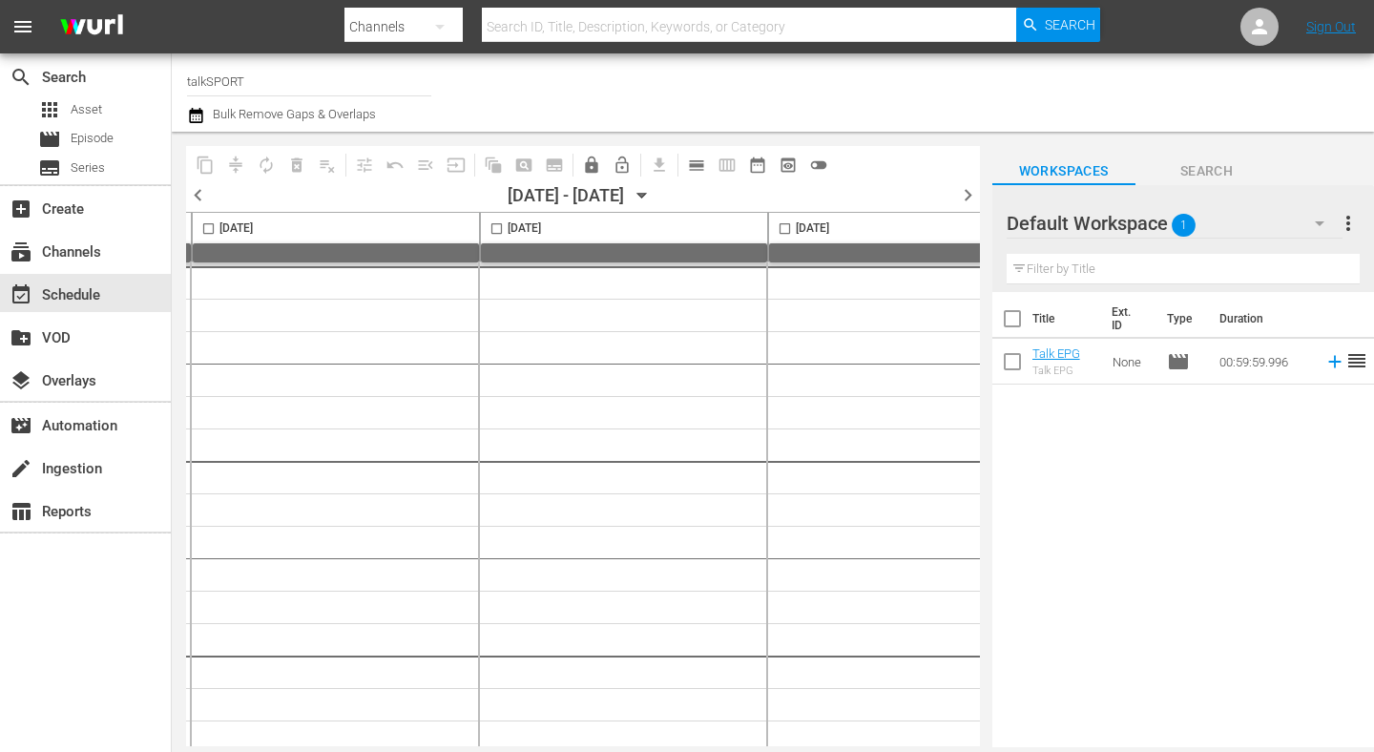
scroll to position [1, 1283]
click at [974, 186] on span "chevron_right" at bounding box center [968, 195] width 24 height 24
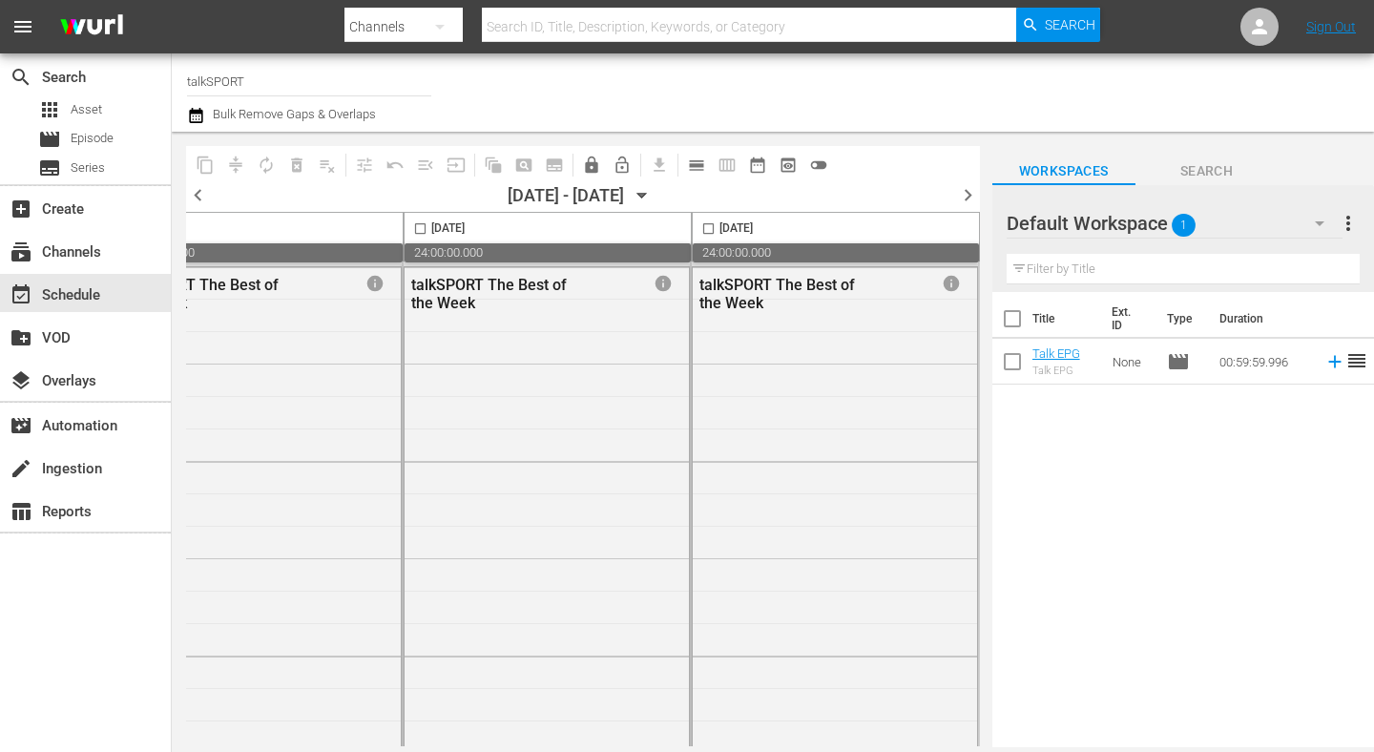
click at [967, 191] on span "chevron_right" at bounding box center [968, 195] width 24 height 24
click at [762, 162] on span "date_range_outlined" at bounding box center [757, 165] width 19 height 19
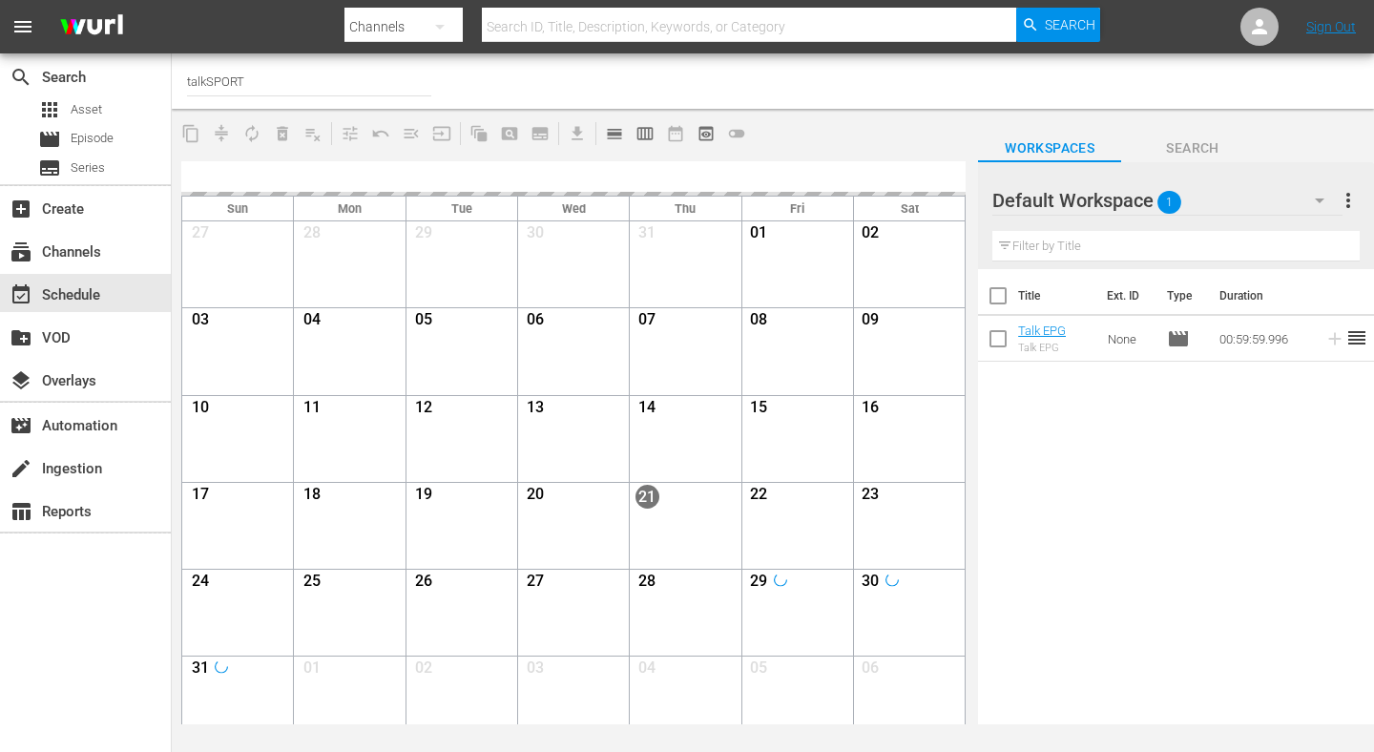
click at [1082, 669] on div "Title Ext. ID Type Duration Talk EPG Talk EPG None movie 00:59:59.996 reorder" at bounding box center [1176, 498] width 396 height 458
